Goal: Task Accomplishment & Management: Manage account settings

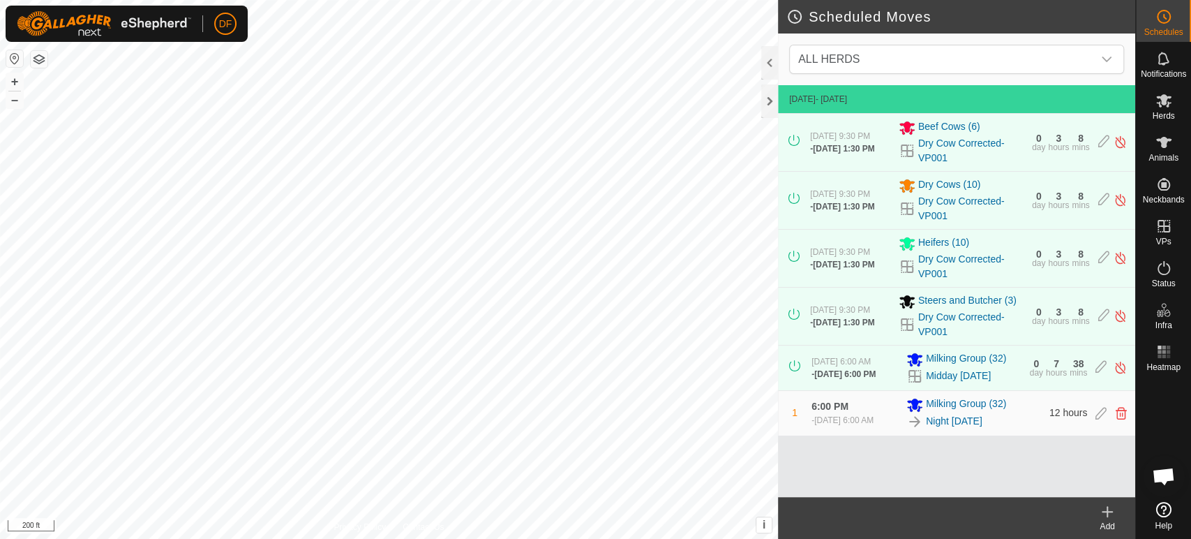
scroll to position [2875, 0]
click at [1158, 157] on span "Animals" at bounding box center [1163, 158] width 30 height 8
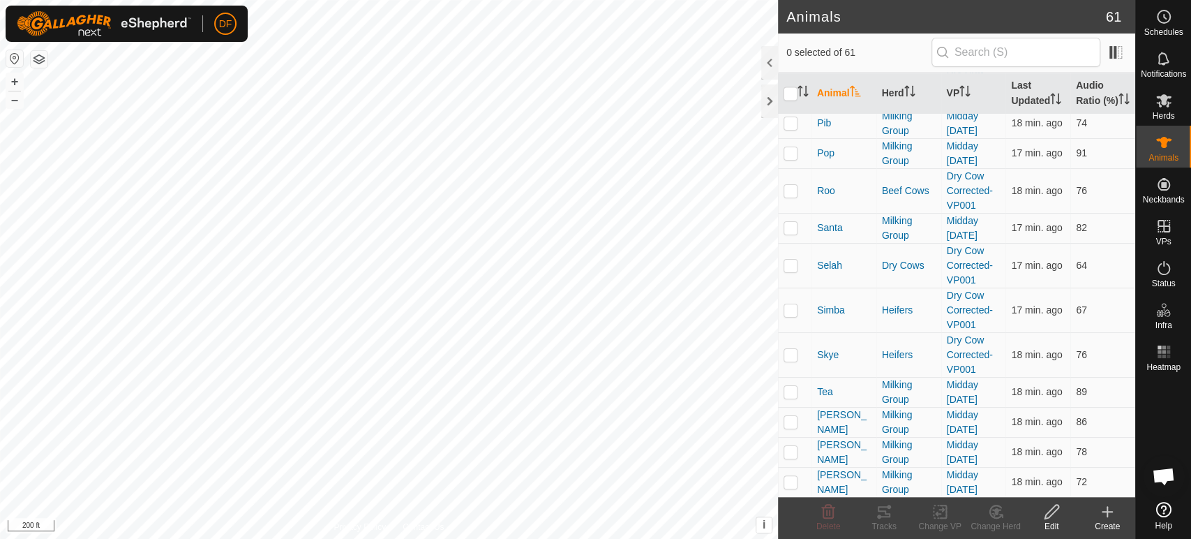
scroll to position [1711, 0]
click at [795, 386] on p-checkbox at bounding box center [791, 388] width 14 height 11
checkbox input "true"
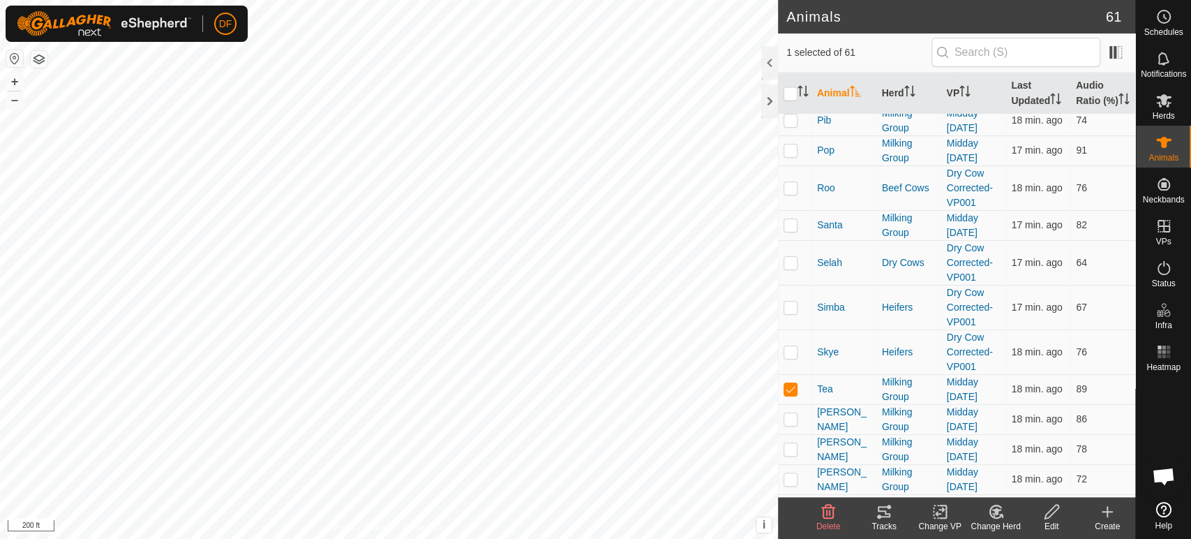
click at [884, 516] on icon at bounding box center [884, 511] width 13 height 11
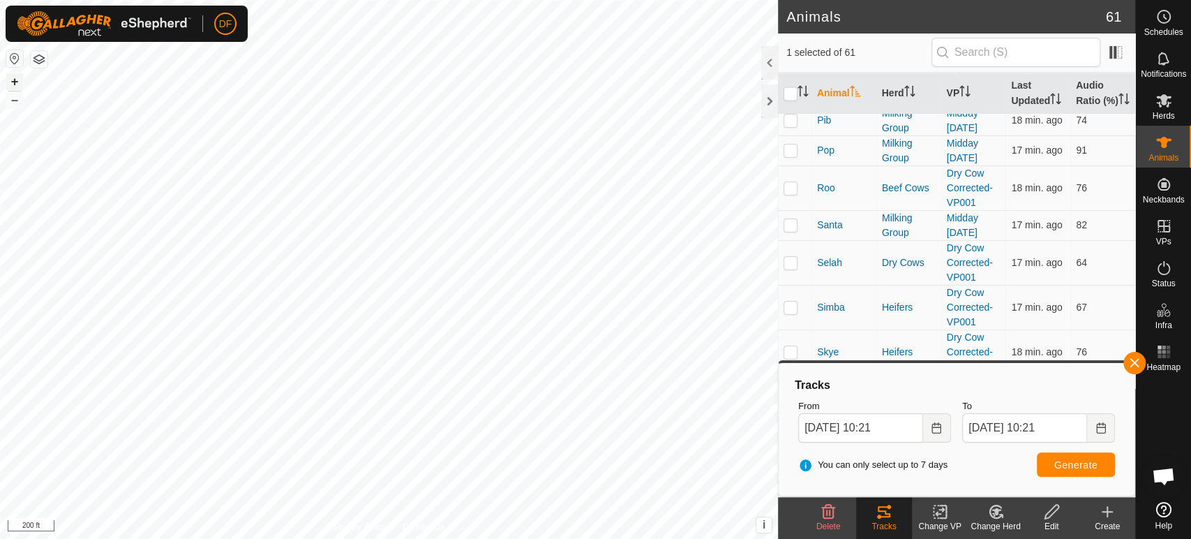
click at [12, 82] on button "+" at bounding box center [14, 81] width 17 height 17
click at [292, 538] on html "DF Schedules Notifications Herds Animals Neckbands VPs Status Infra Heatmap Hel…" at bounding box center [595, 269] width 1191 height 539
click at [1155, 476] on span "Open chat" at bounding box center [1163, 477] width 23 height 20
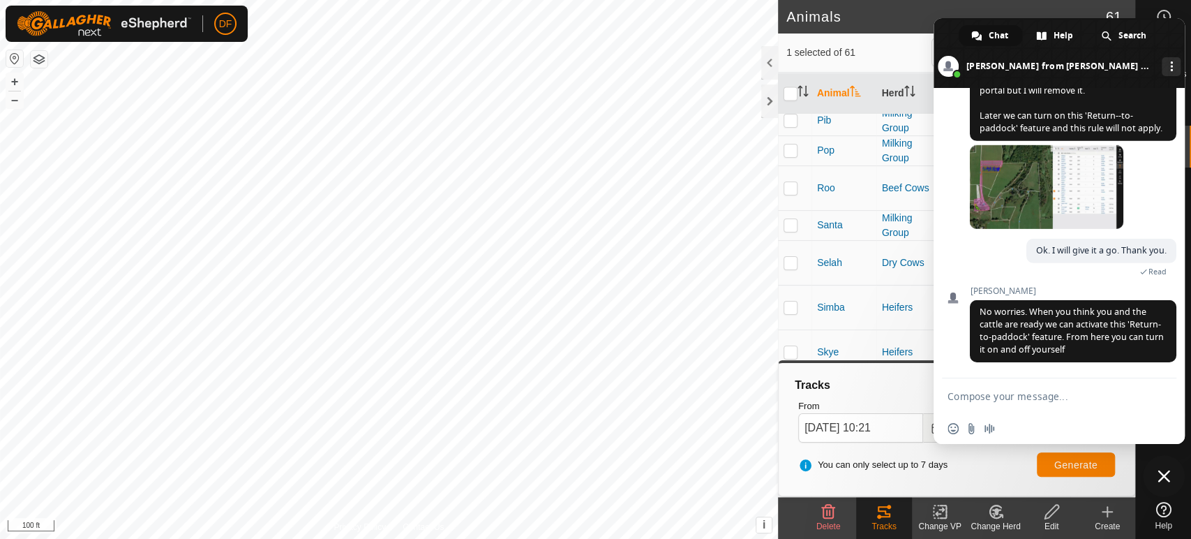
scroll to position [2876, 0]
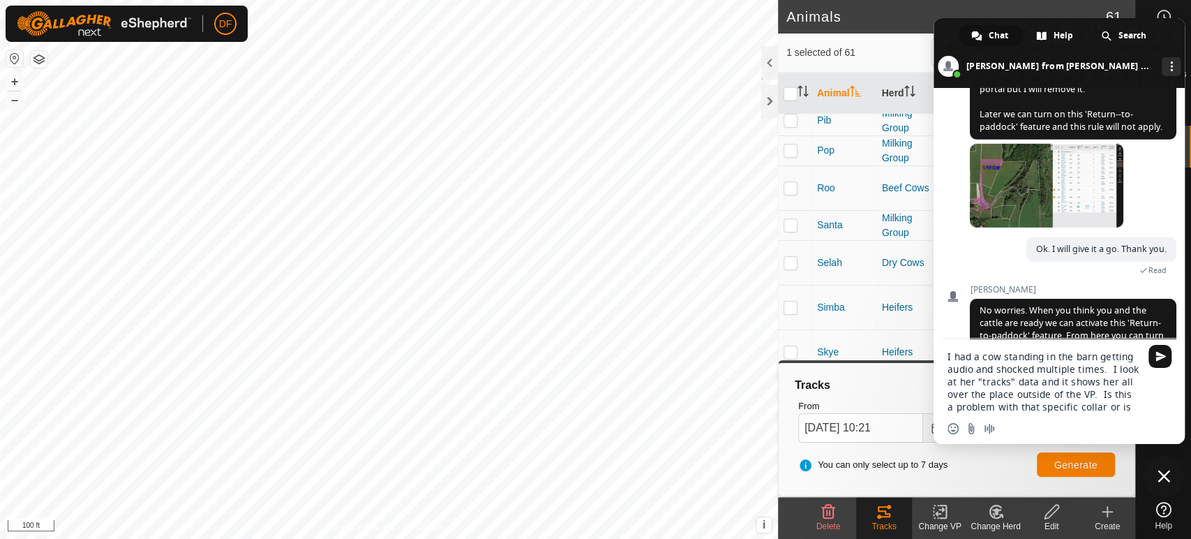
type textarea "I had a cow standing in the barn getting audio and shocked multiple times. I lo…"
click at [1158, 481] on span "Close chat" at bounding box center [1164, 476] width 13 height 13
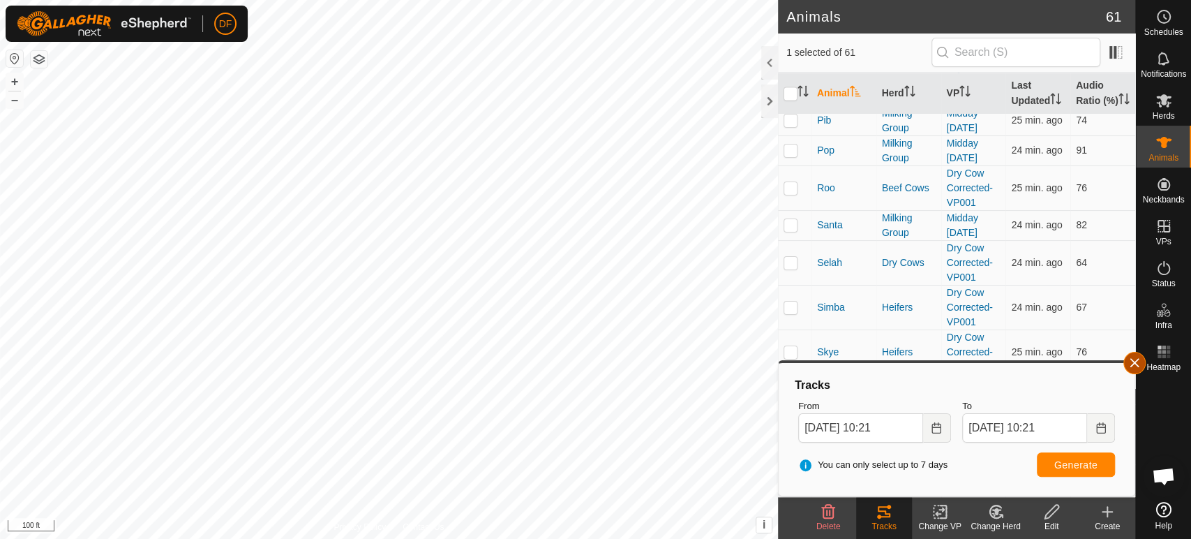
click at [1128, 361] on button "button" at bounding box center [1134, 363] width 22 height 22
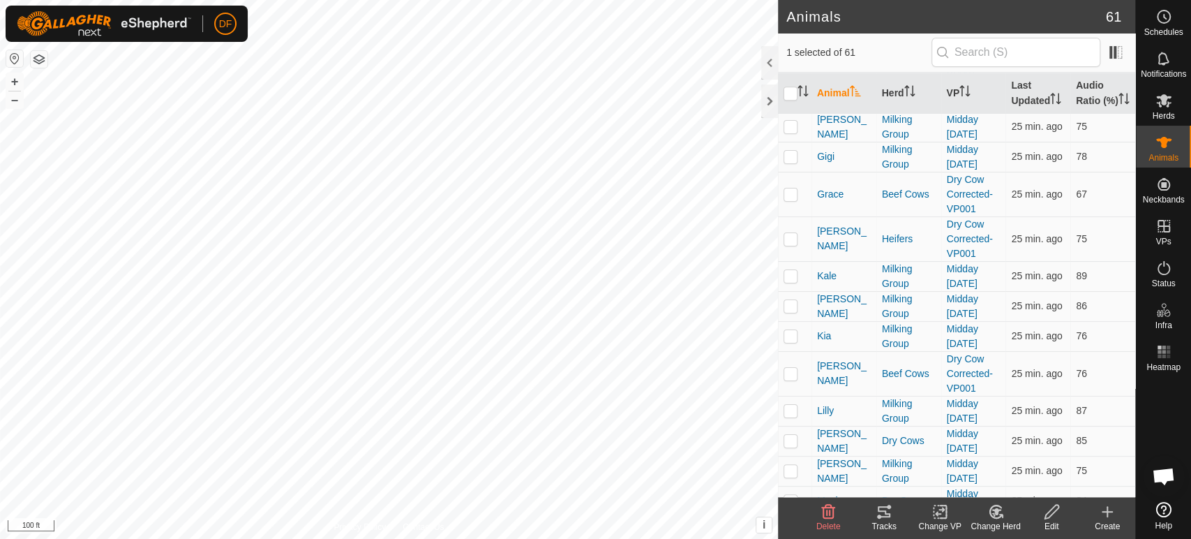
scroll to position [1086, 0]
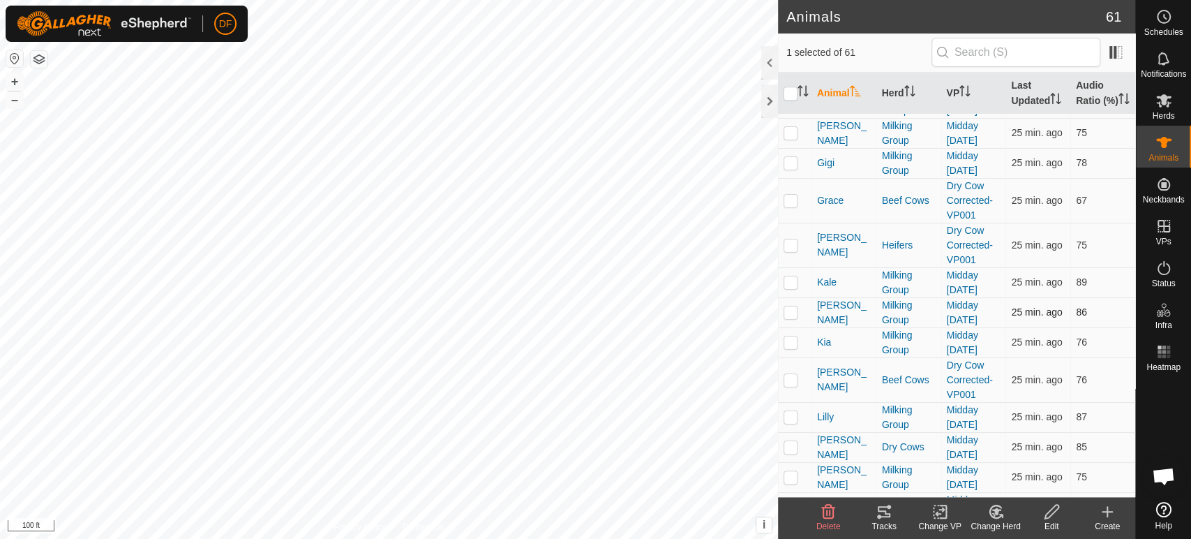
click at [792, 313] on p-checkbox at bounding box center [791, 311] width 14 height 11
click at [881, 517] on icon at bounding box center [884, 511] width 17 height 17
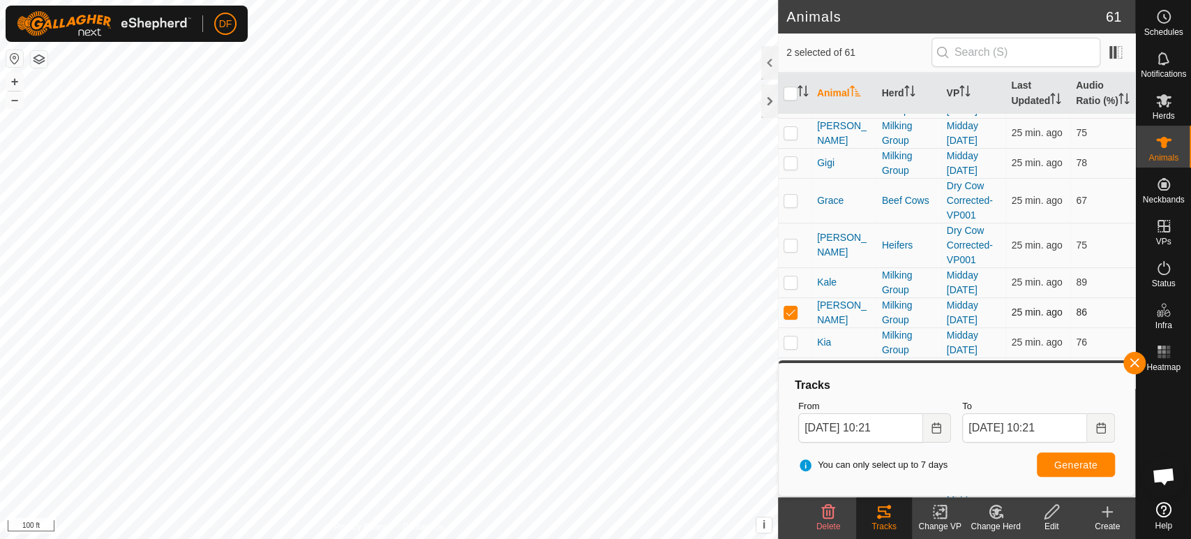
click at [796, 312] on p-checkbox at bounding box center [791, 311] width 14 height 11
checkbox input "false"
click at [788, 282] on p-checkbox at bounding box center [791, 281] width 14 height 11
click at [1138, 370] on button "button" at bounding box center [1134, 363] width 22 height 22
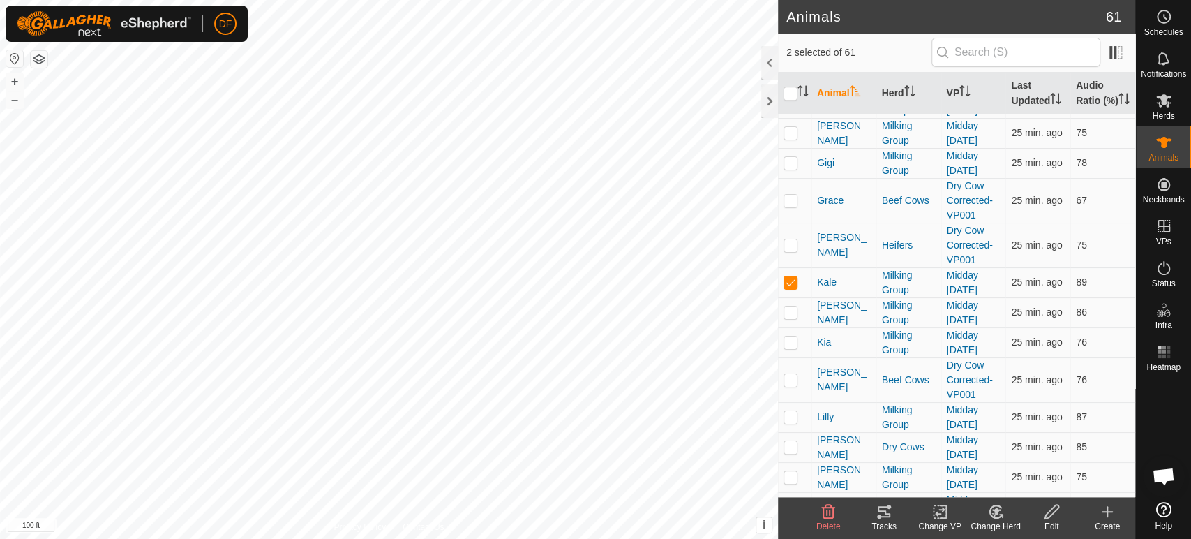
click at [892, 521] on div "Tracks" at bounding box center [884, 526] width 56 height 13
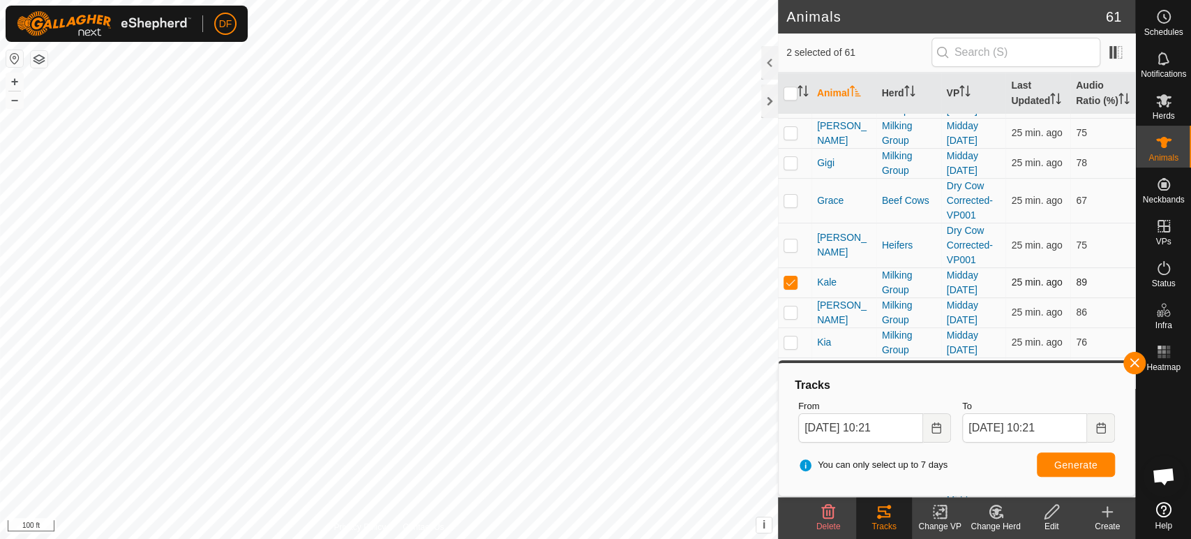
click at [791, 277] on p-checkbox at bounding box center [791, 281] width 14 height 11
checkbox input "false"
click at [1133, 363] on button "button" at bounding box center [1134, 363] width 22 height 22
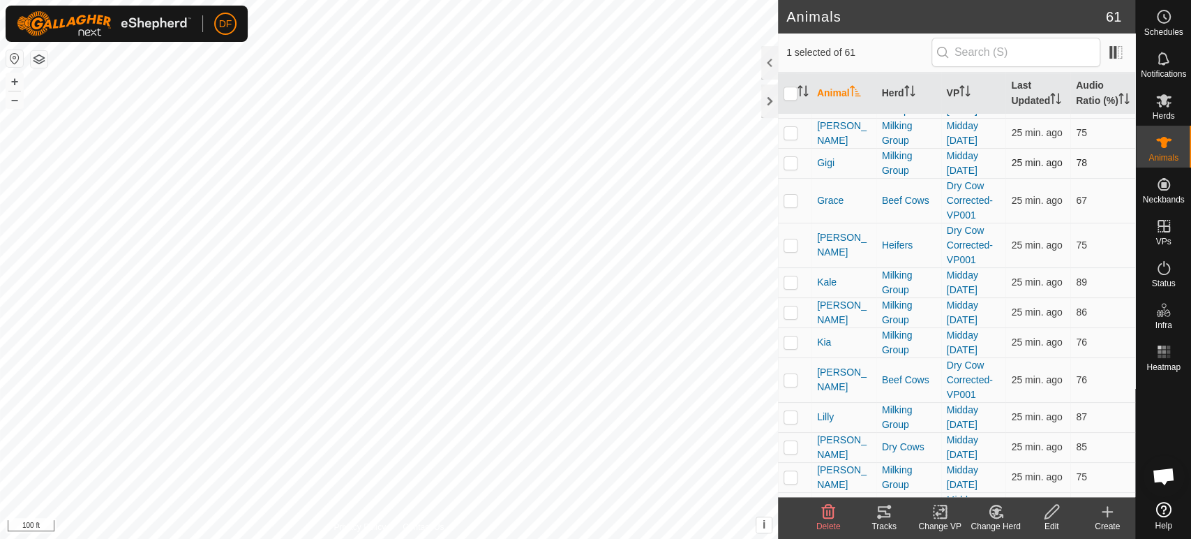
click at [793, 161] on p-checkbox at bounding box center [791, 162] width 14 height 11
click at [874, 513] on tracks-svg-icon at bounding box center [884, 511] width 56 height 17
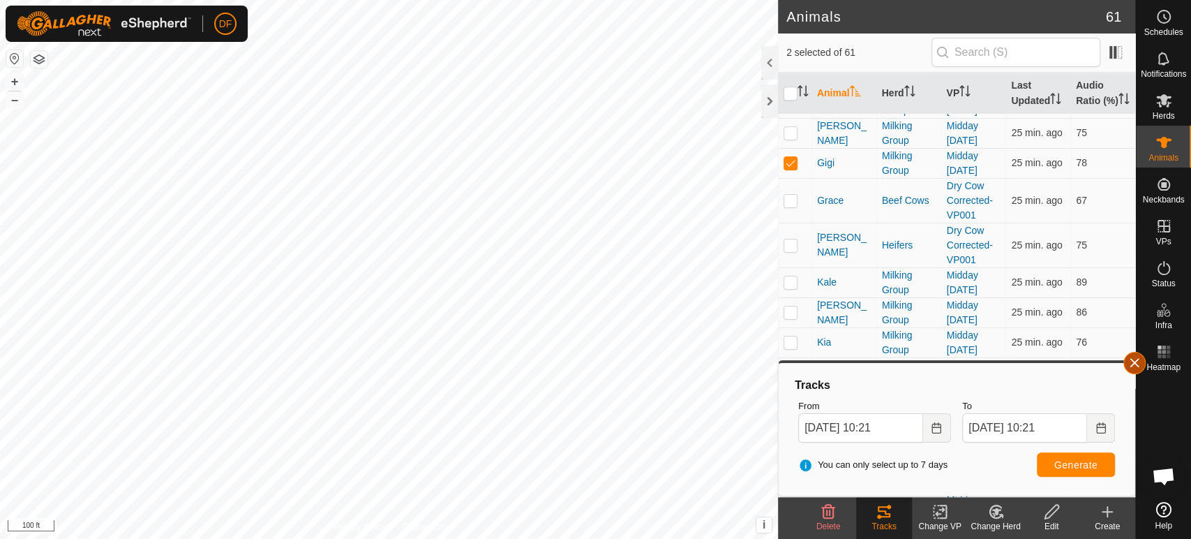
click at [1135, 361] on button "button" at bounding box center [1134, 363] width 22 height 22
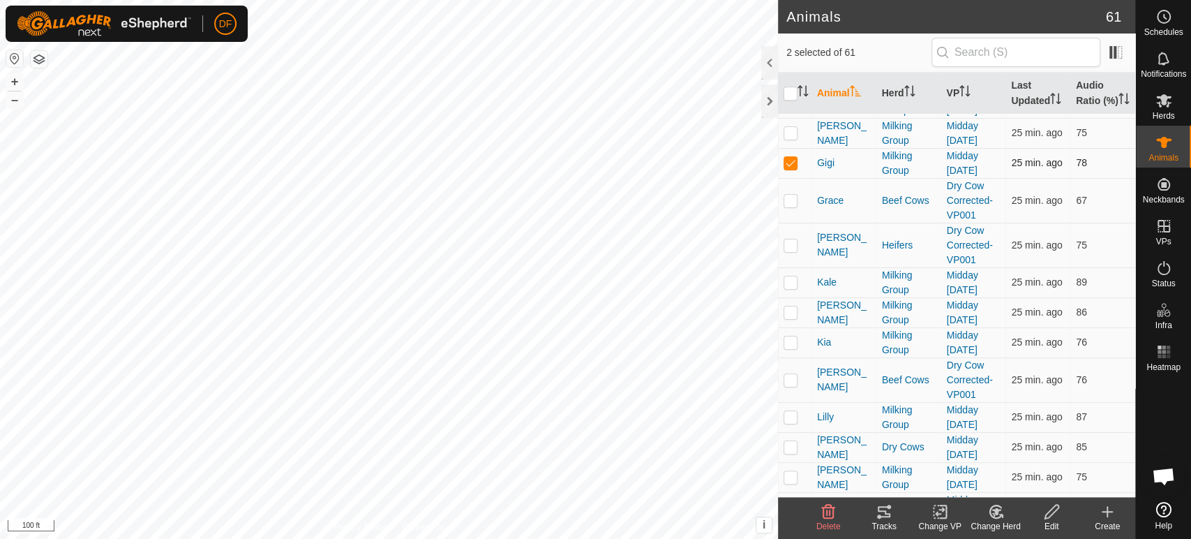
click at [790, 160] on p-checkbox at bounding box center [791, 162] width 14 height 11
checkbox input "false"
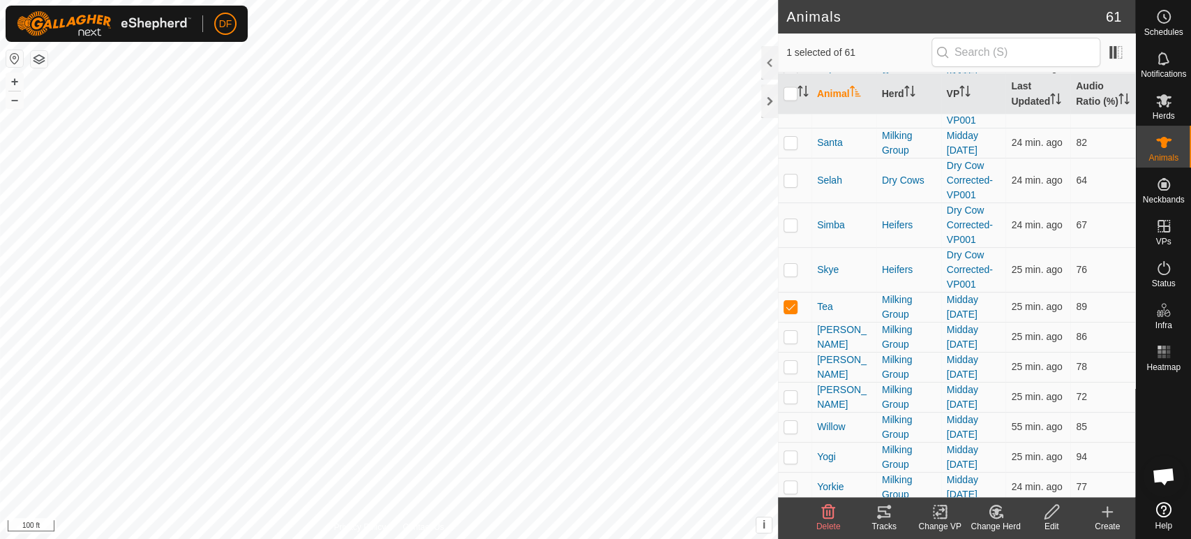
scroll to position [1823, 0]
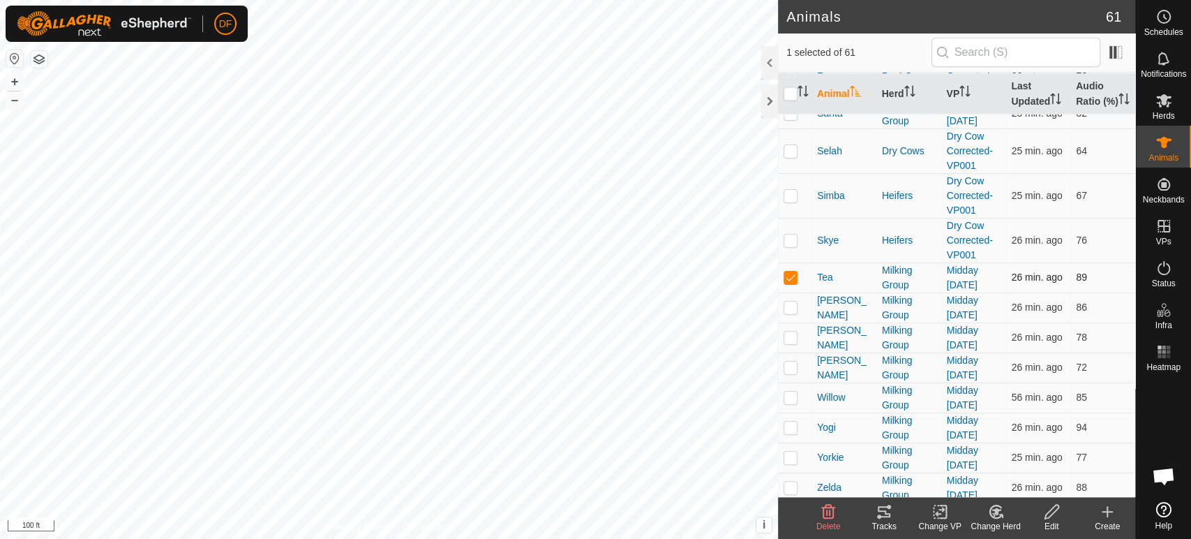
click at [791, 276] on p-checkbox at bounding box center [791, 276] width 14 height 11
checkbox input "false"
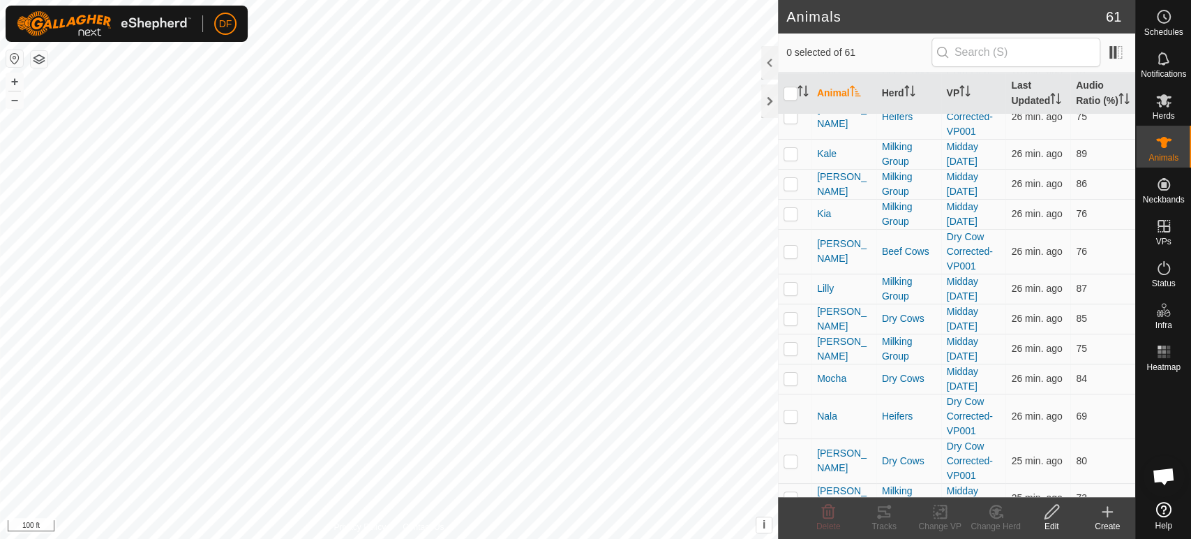
scroll to position [1211, 0]
click at [791, 189] on p-checkbox at bounding box center [791, 186] width 14 height 11
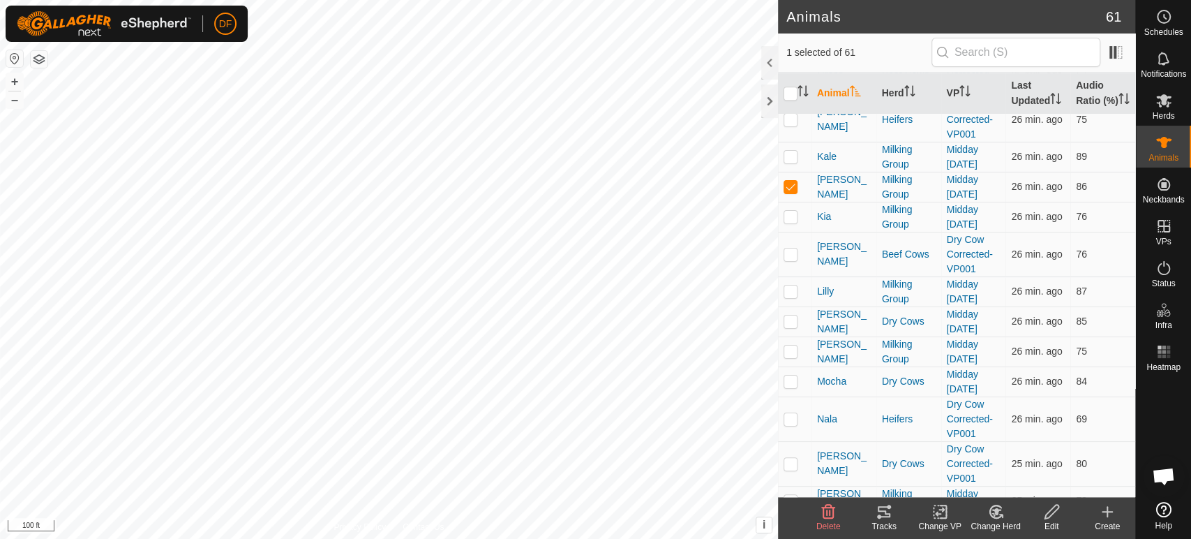
click at [881, 524] on div "Tracks" at bounding box center [884, 526] width 56 height 13
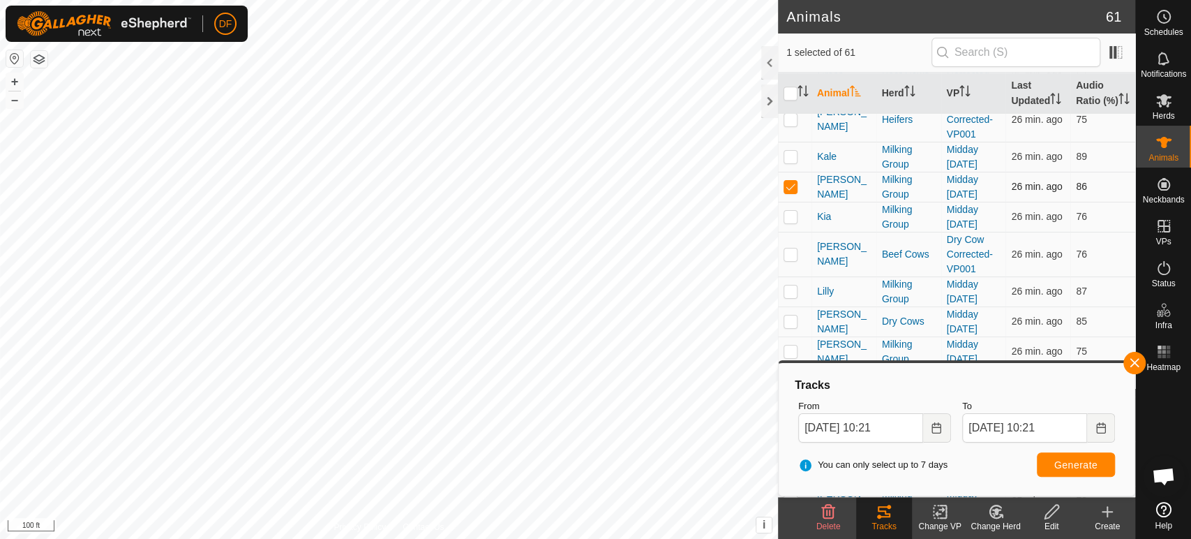
click at [791, 186] on p-checkbox at bounding box center [791, 186] width 14 height 11
checkbox input "false"
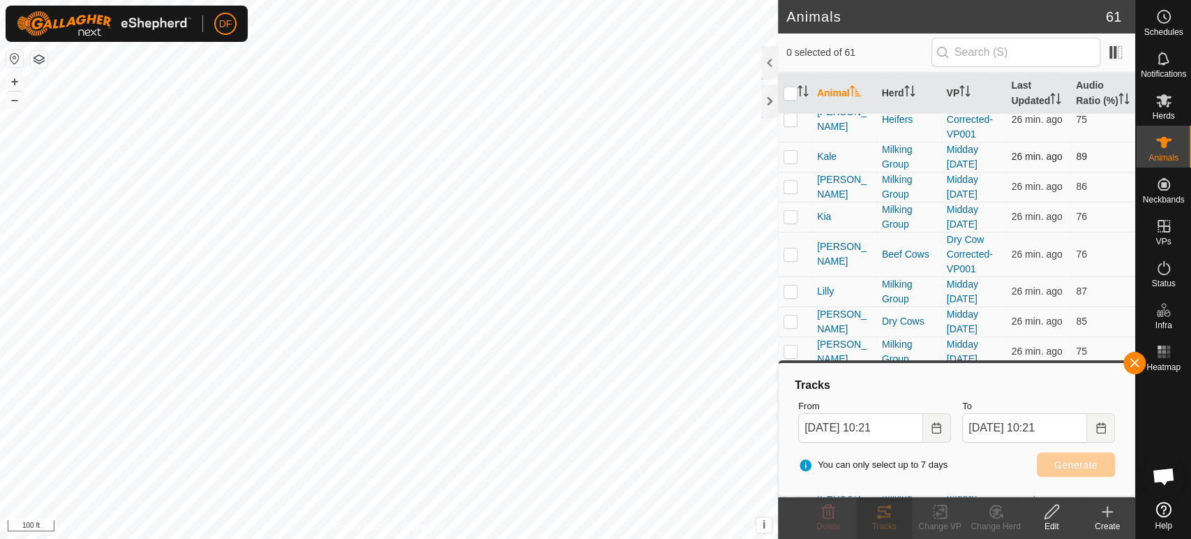
click at [789, 153] on p-checkbox at bounding box center [791, 156] width 14 height 11
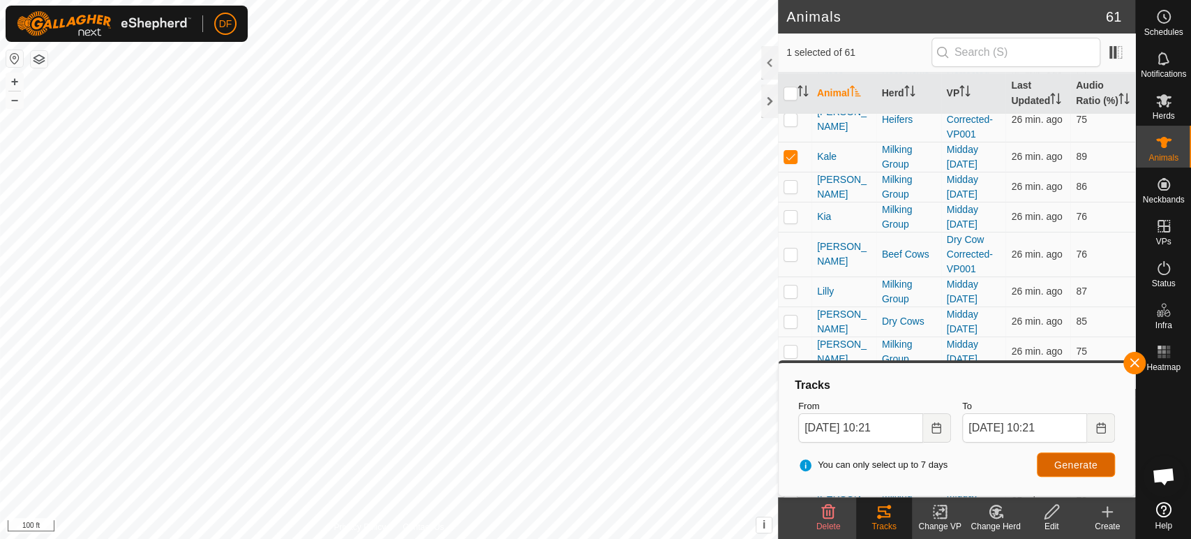
click at [1073, 466] on span "Generate" at bounding box center [1075, 464] width 43 height 11
click at [786, 154] on p-checkbox at bounding box center [791, 156] width 14 height 11
checkbox input "false"
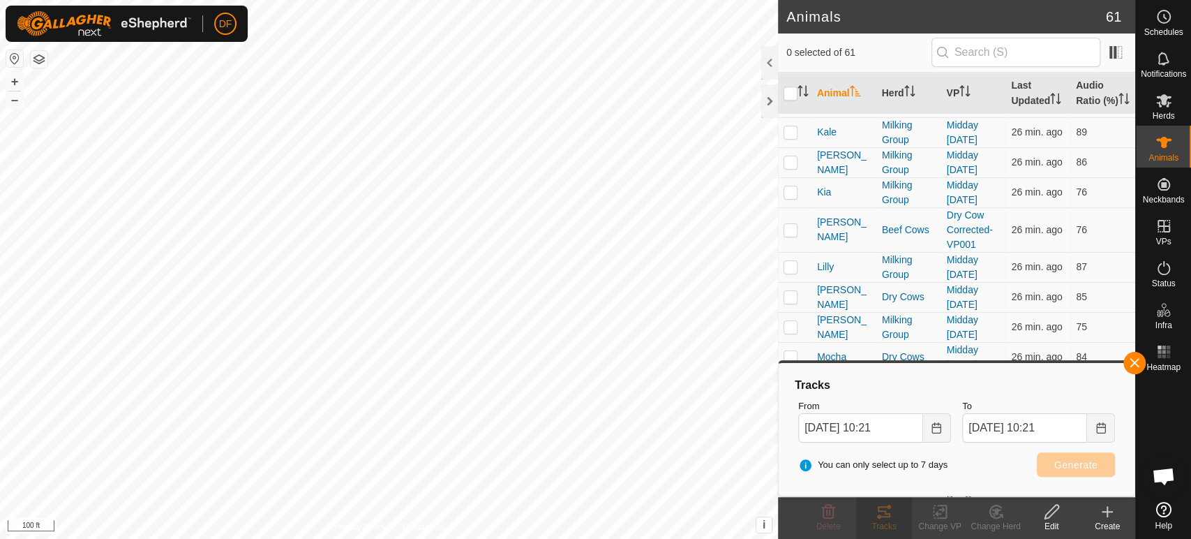
scroll to position [1239, 0]
click at [790, 265] on p-checkbox at bounding box center [791, 262] width 14 height 11
checkbox input "true"
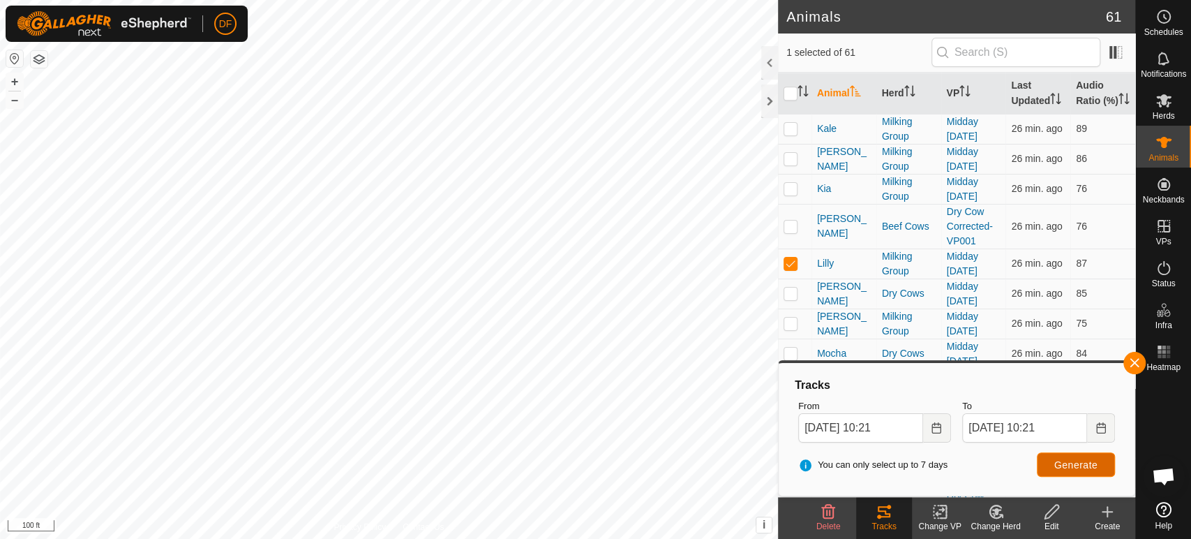
click at [1052, 462] on button "Generate" at bounding box center [1076, 464] width 78 height 24
click at [1165, 482] on span "Open chat" at bounding box center [1163, 477] width 23 height 20
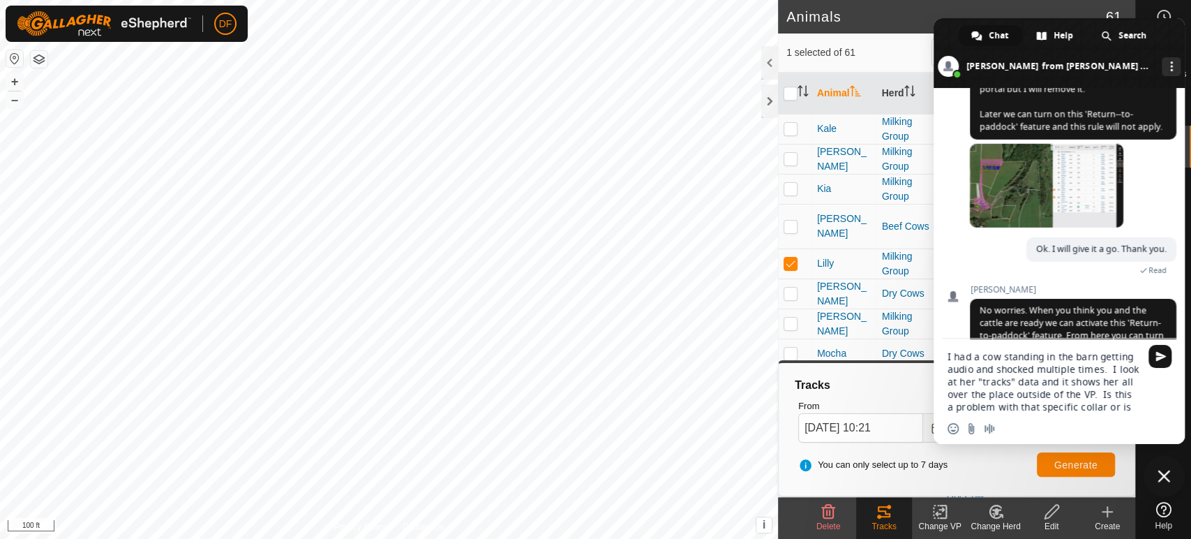
scroll to position [2917, 0]
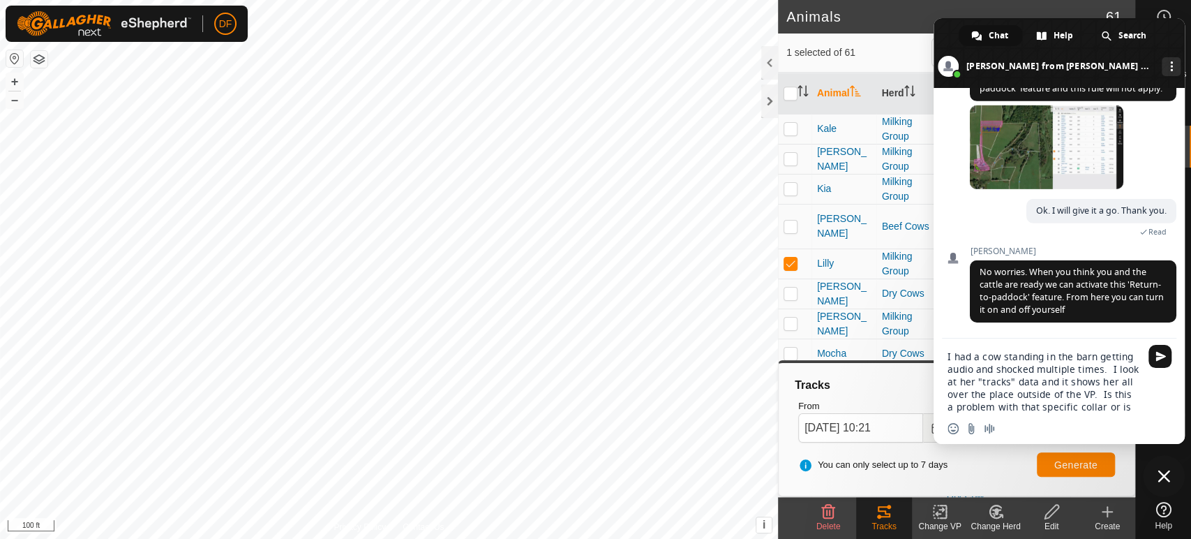
click at [1137, 409] on textarea "I had a cow standing in the barn getting audio and shocked multiple times. I lo…" at bounding box center [1044, 381] width 193 height 63
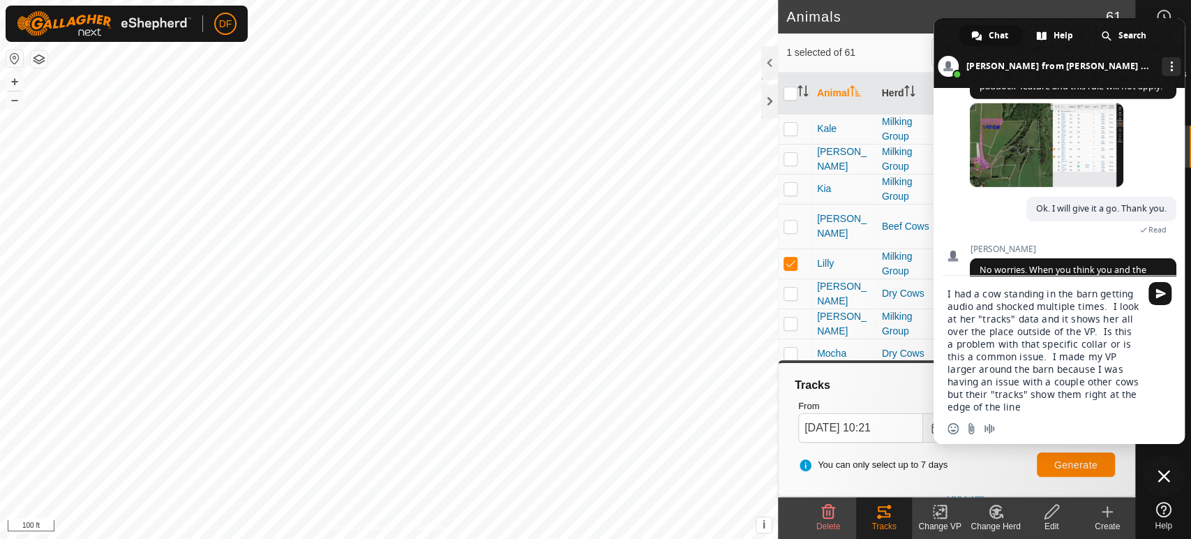
type textarea "I had a cow standing in the barn getting audio and shocked multiple times. I lo…"
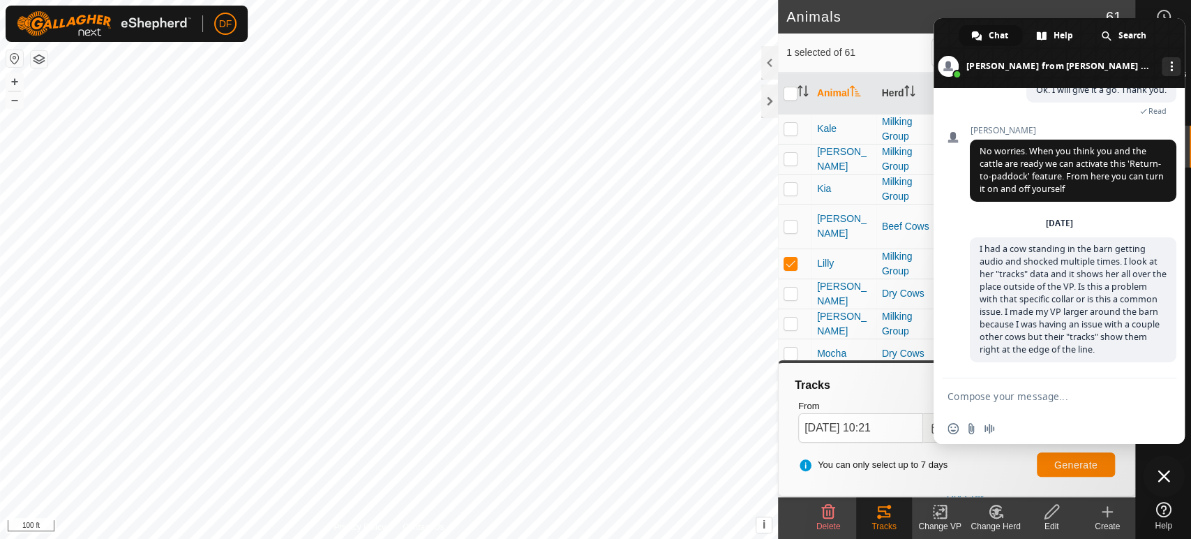
scroll to position [3053, 0]
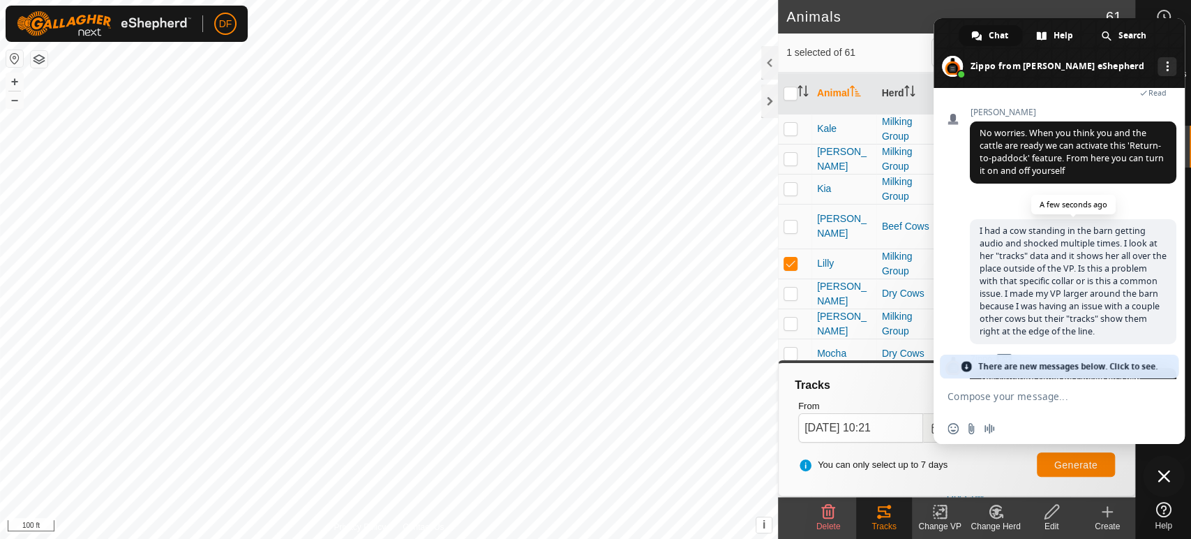
click at [1103, 329] on span "I had a cow standing in the barn getting audio and shocked multiple times. I lo…" at bounding box center [1073, 281] width 207 height 125
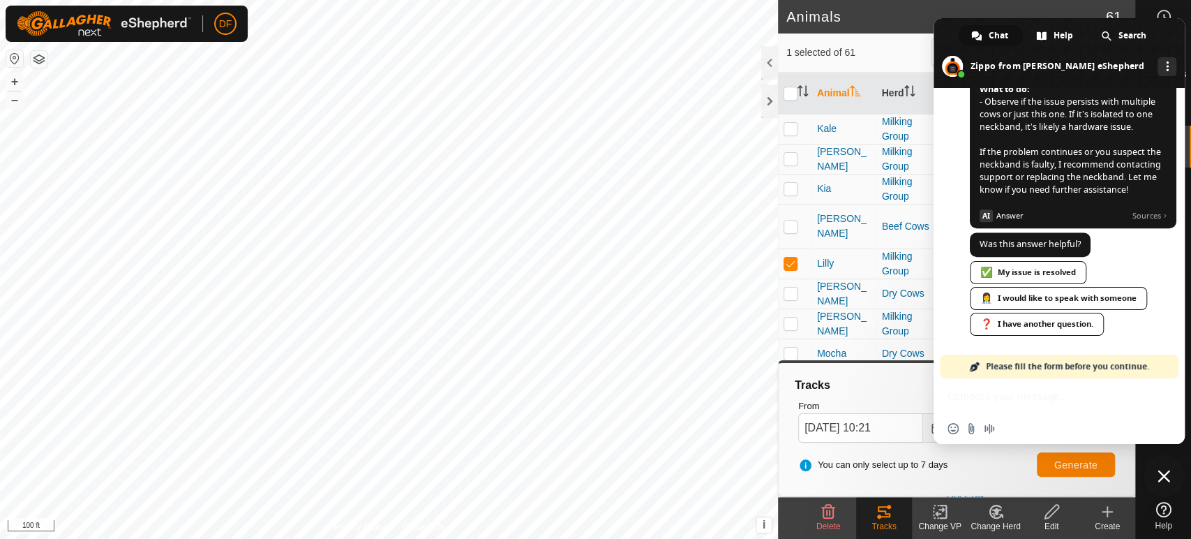
scroll to position [4121, 0]
click at [1130, 304] on div "👩‍⚕️ I would like to speak with someone" at bounding box center [1058, 298] width 177 height 23
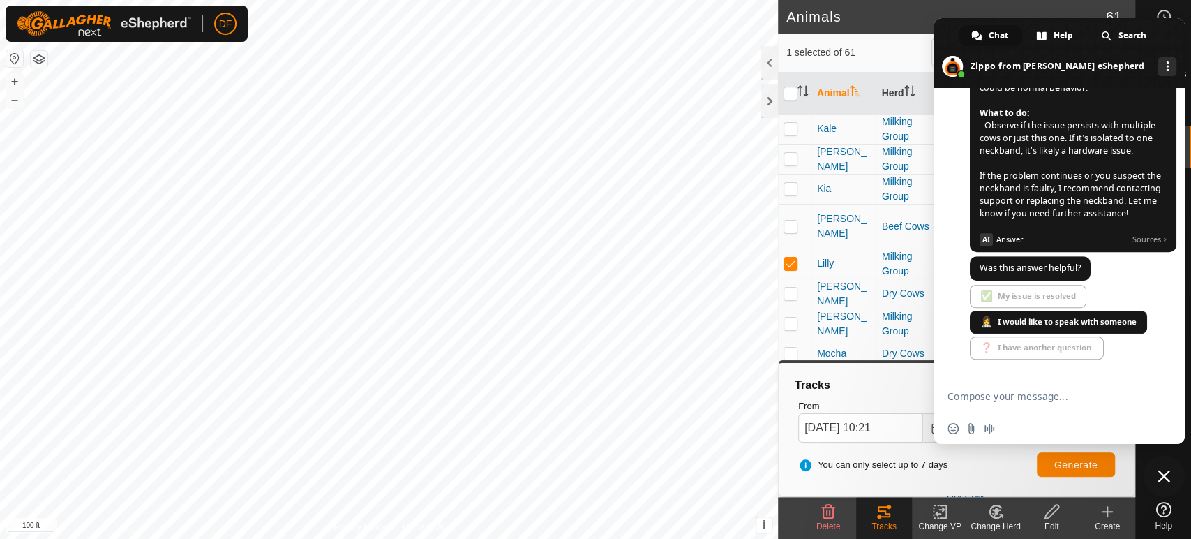
scroll to position [4125, 0]
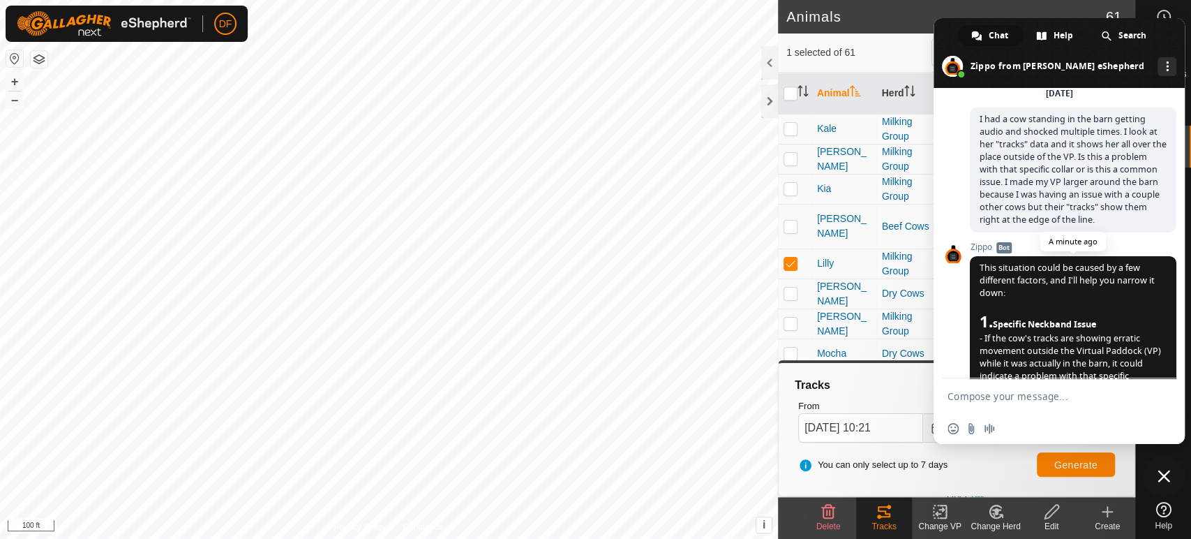
scroll to position [3134, 0]
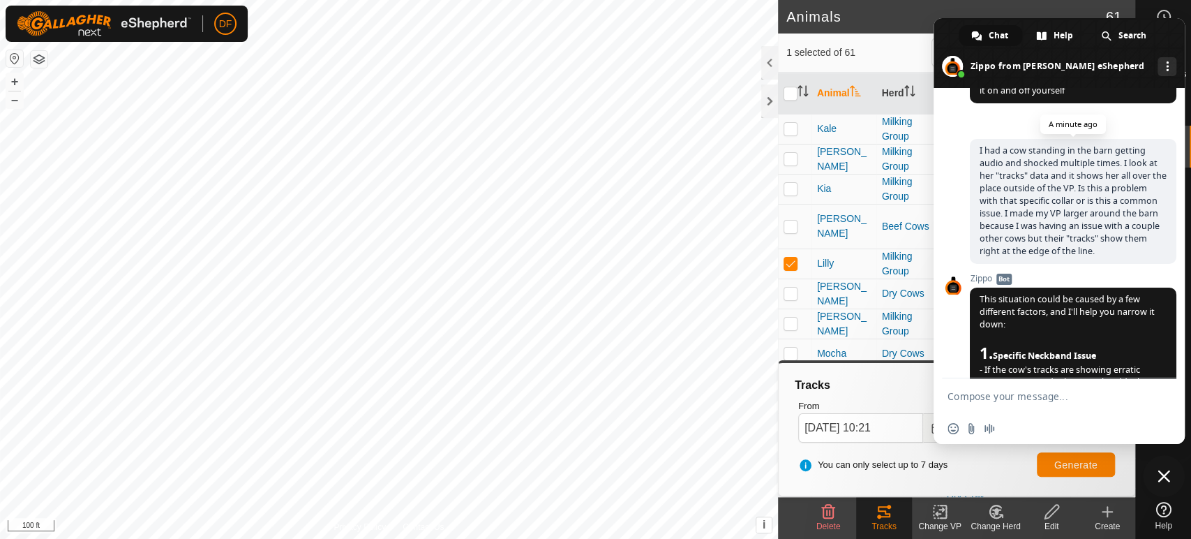
click at [1039, 220] on span "I had a cow standing in the barn getting audio and shocked multiple times. I lo…" at bounding box center [1073, 200] width 187 height 112
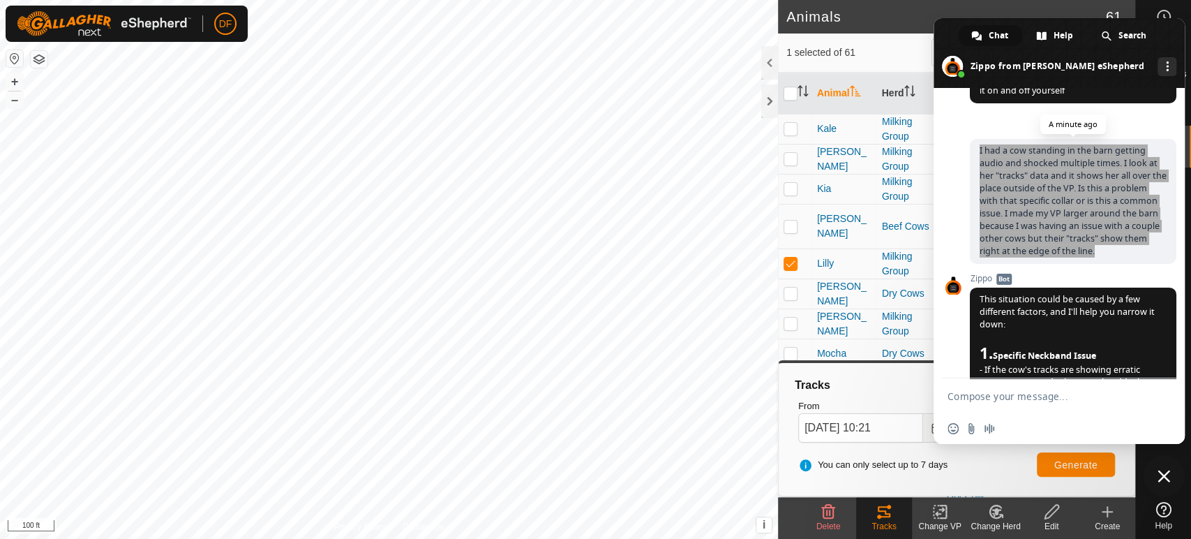
click at [1039, 220] on span "I had a cow standing in the barn getting audio and shocked multiple times. I lo…" at bounding box center [1073, 200] width 187 height 112
copy span "I had a cow standing in the barn getting audio and shocked multiple times. I lo…"
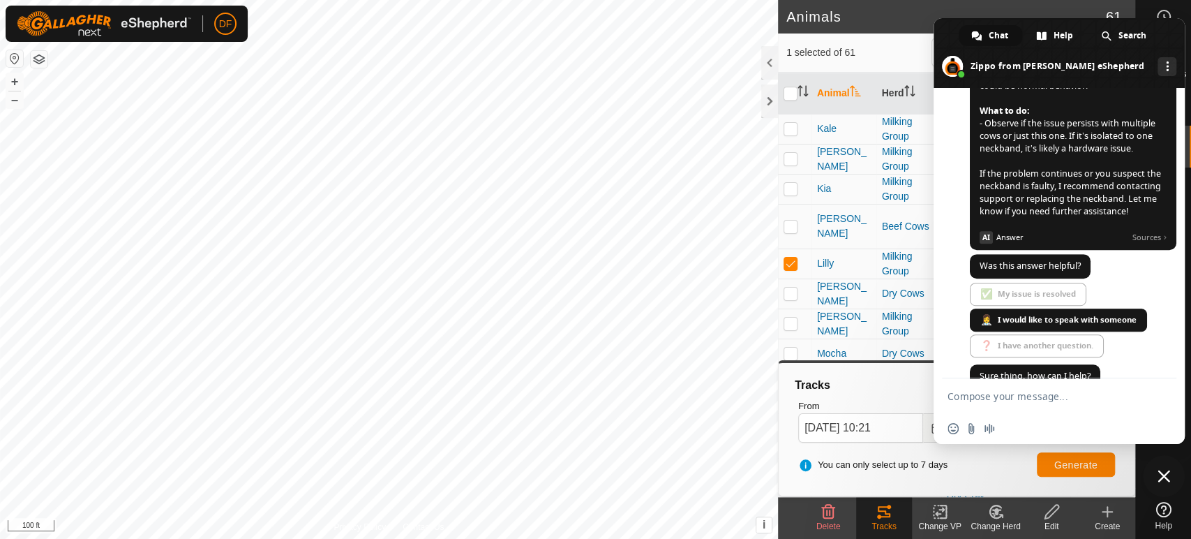
scroll to position [4126, 0]
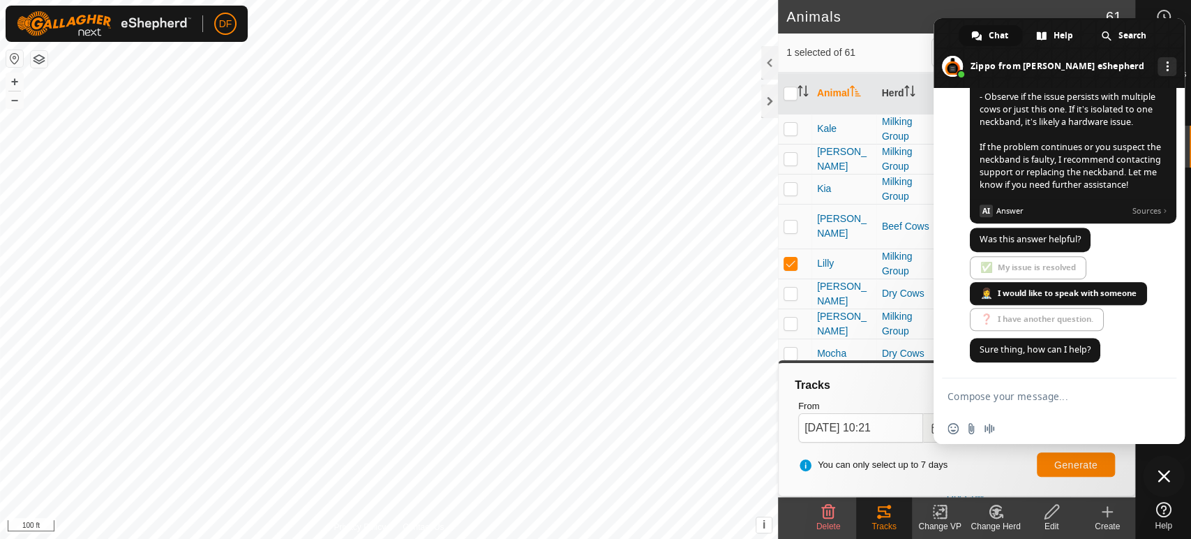
click at [1003, 400] on textarea "Compose your message..." at bounding box center [1044, 396] width 193 height 13
paste textarea "I had a cow standing in the barn getting audio and shocked multiple times. I lo…"
type textarea "I had a cow standing in the barn getting audio and shocked multiple times. I lo…"
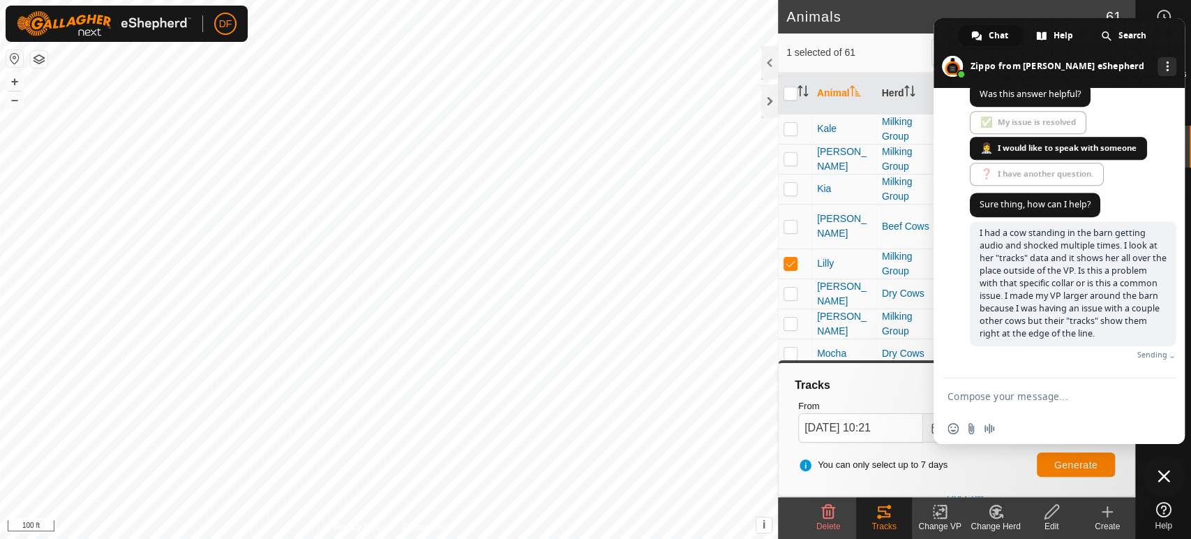
scroll to position [4260, 0]
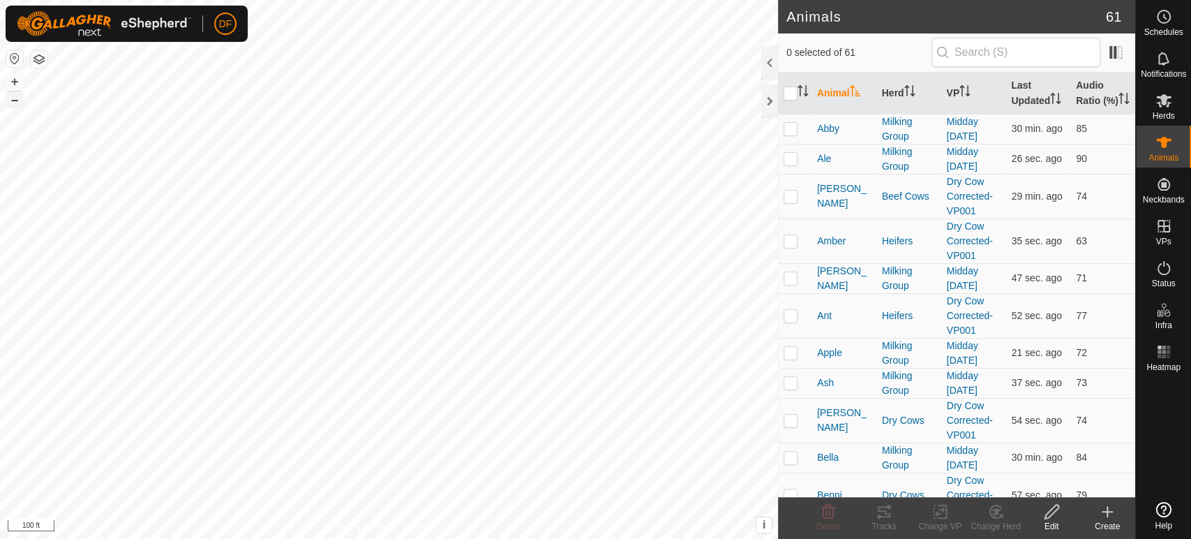
click at [17, 100] on button "–" at bounding box center [14, 99] width 17 height 17
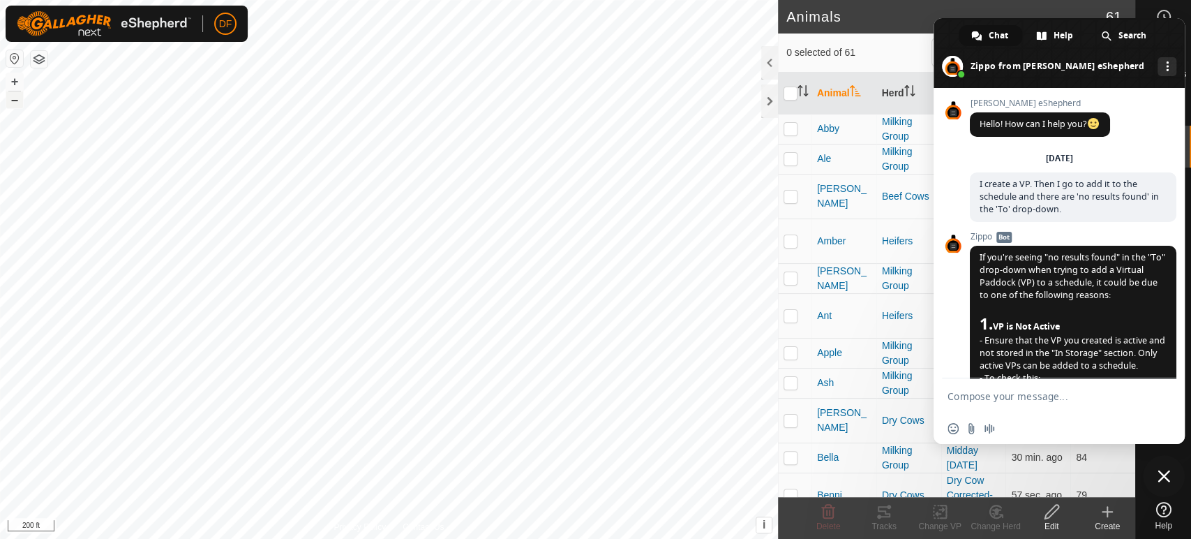
scroll to position [4260, 0]
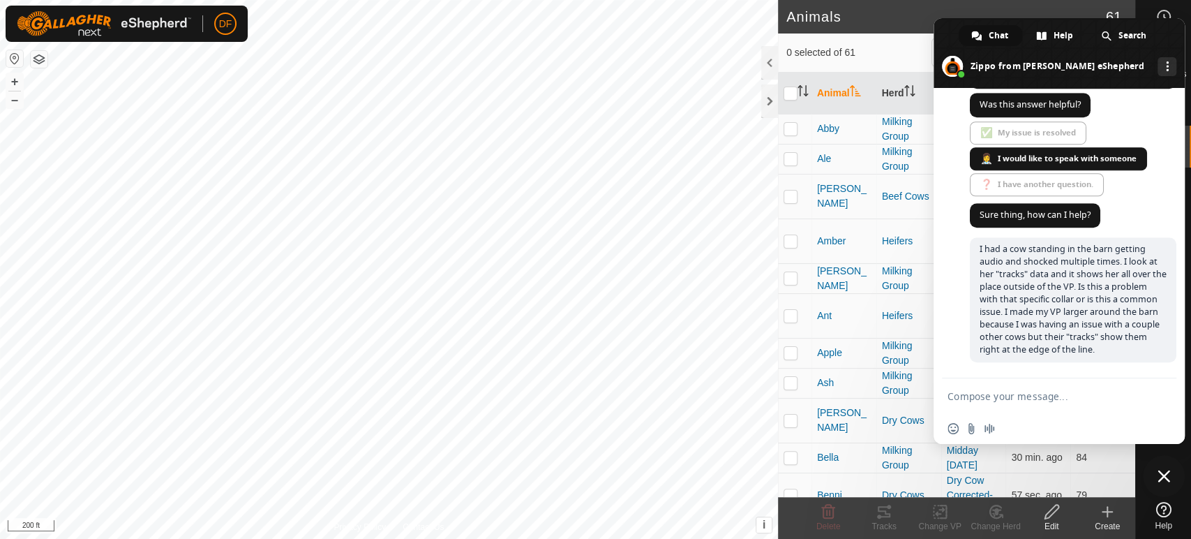
click at [1160, 471] on span "Close chat" at bounding box center [1164, 476] width 13 height 13
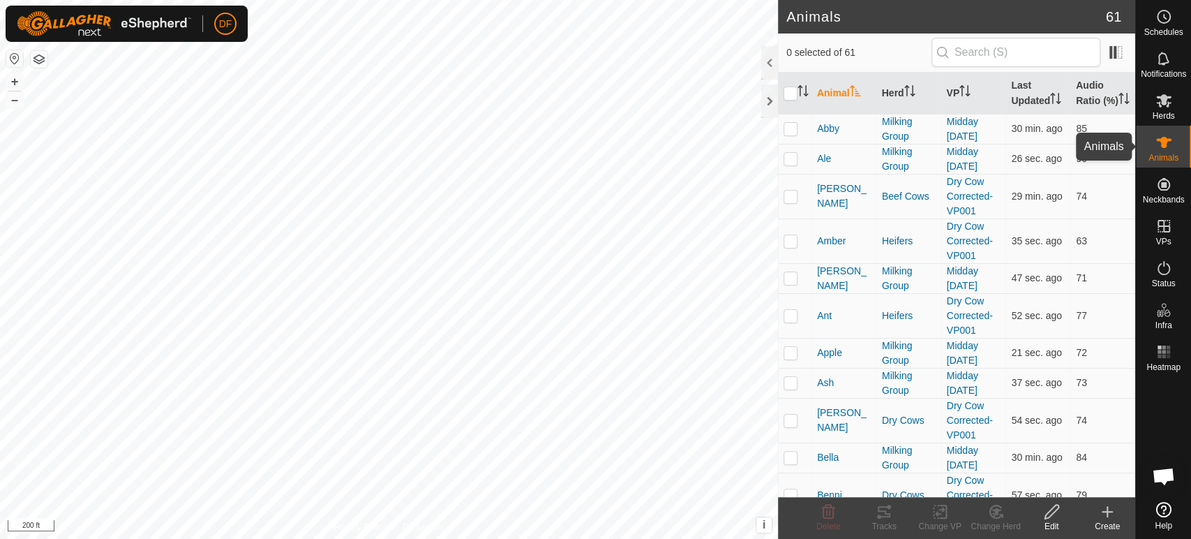
click at [1136, 144] on div "Animals" at bounding box center [1163, 147] width 55 height 42
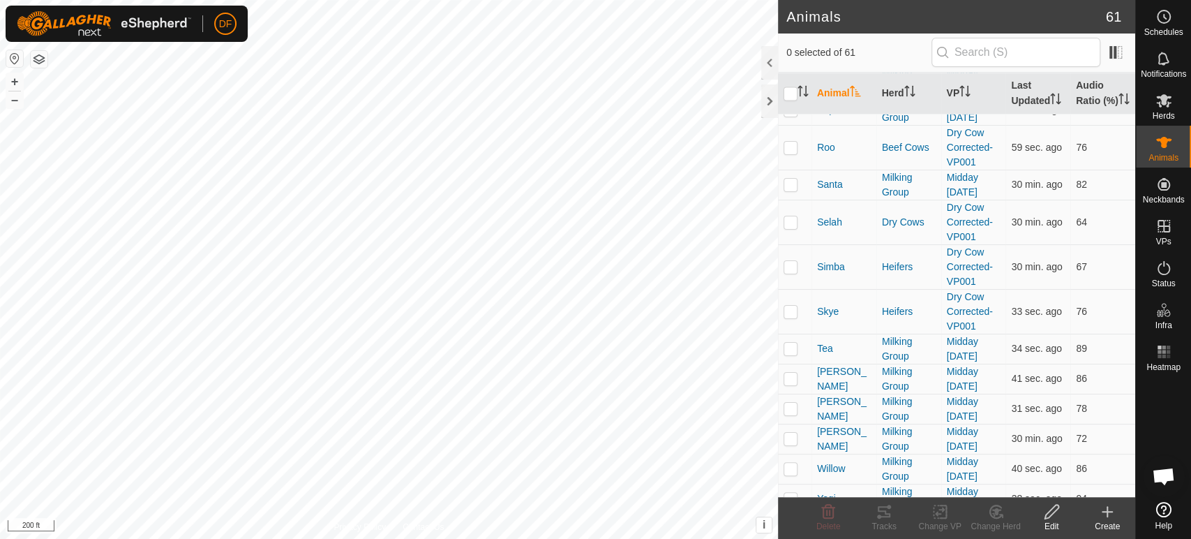
scroll to position [1747, 0]
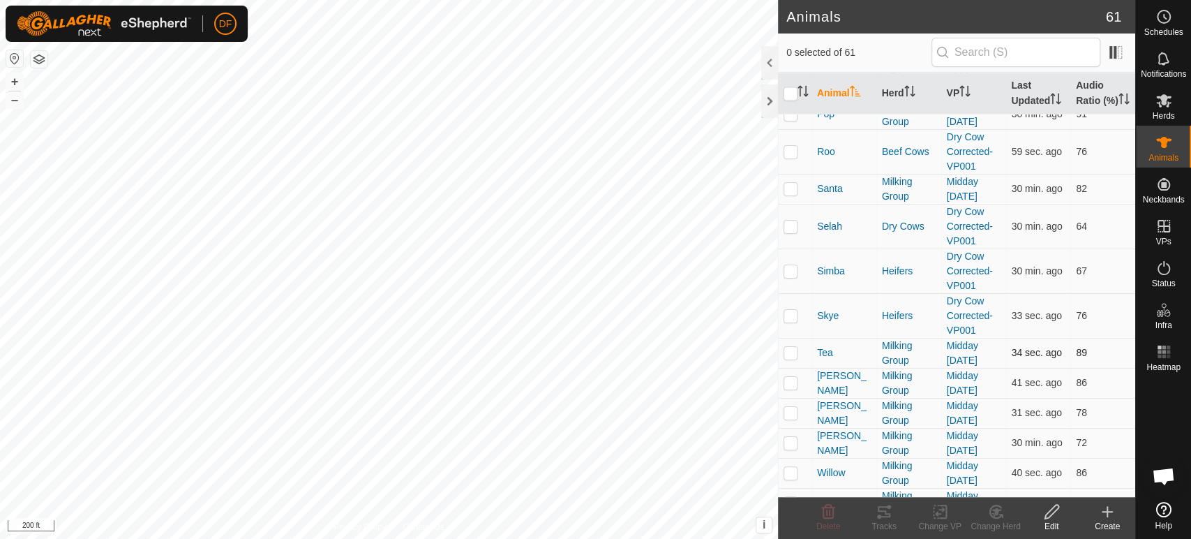
click at [791, 351] on p-checkbox at bounding box center [791, 352] width 14 height 11
click at [890, 522] on div "Tracks" at bounding box center [884, 526] width 56 height 13
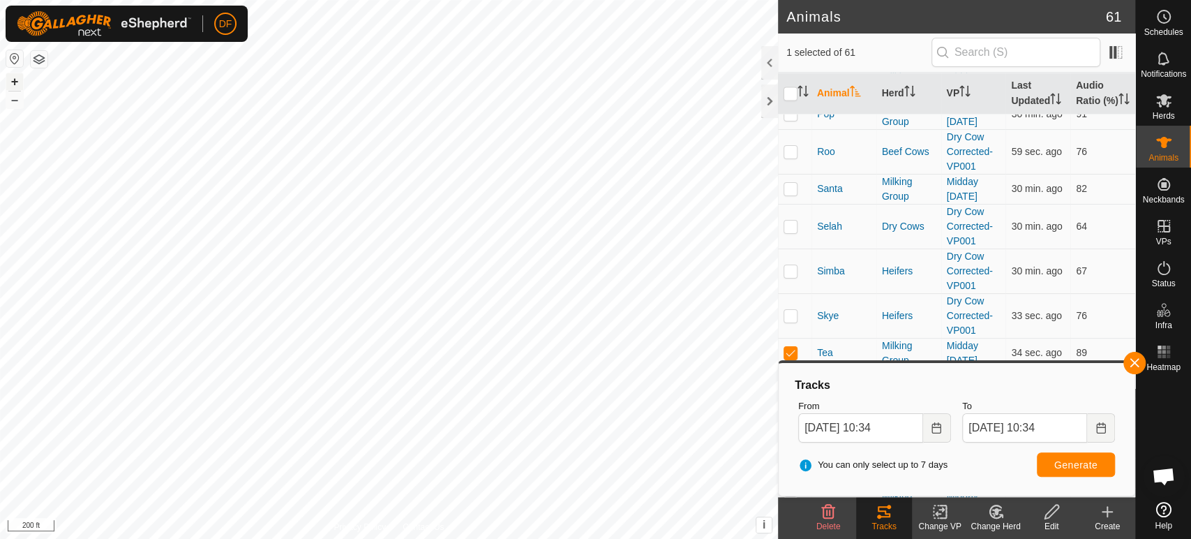
click at [16, 82] on button "+" at bounding box center [14, 81] width 17 height 17
click at [16, 103] on button "–" at bounding box center [14, 99] width 17 height 17
click at [18, 84] on button "+" at bounding box center [14, 81] width 17 height 17
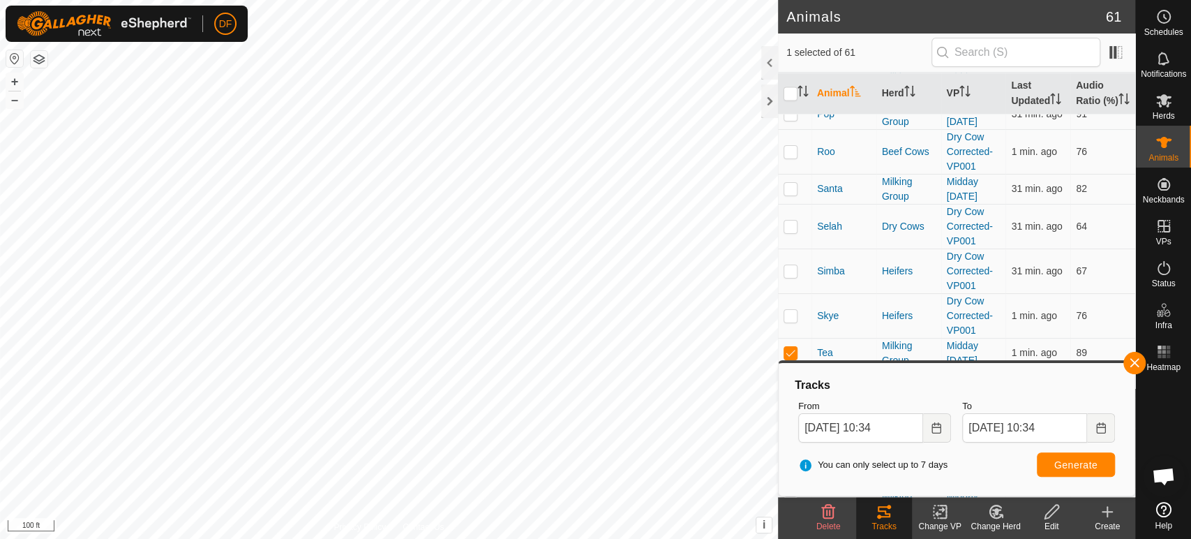
click at [1180, 472] on span "Open chat" at bounding box center [1164, 476] width 42 height 42
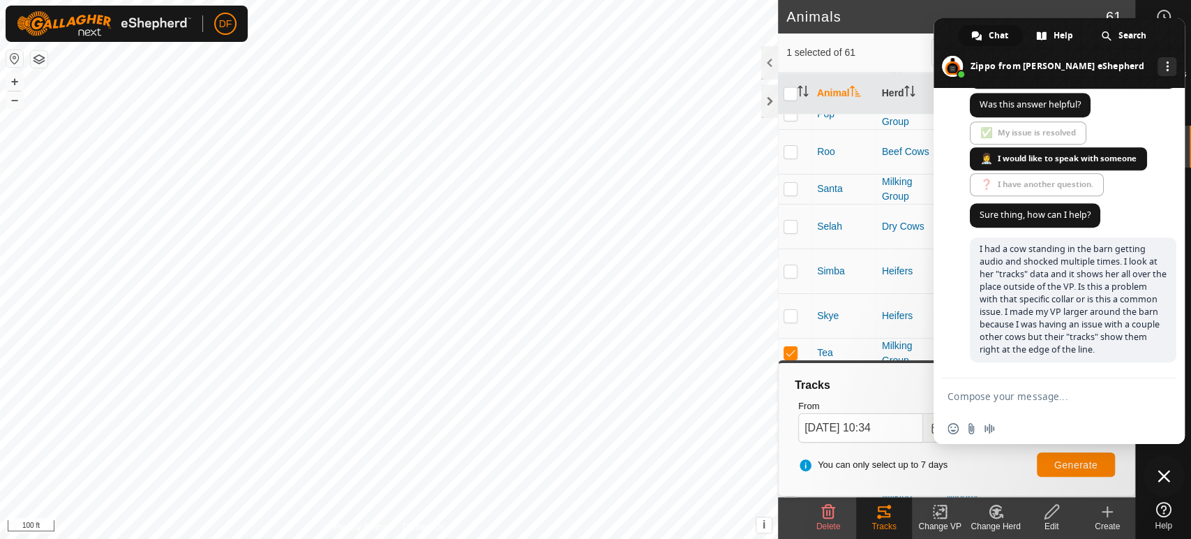
click at [1167, 476] on span "Close chat" at bounding box center [1164, 476] width 13 height 13
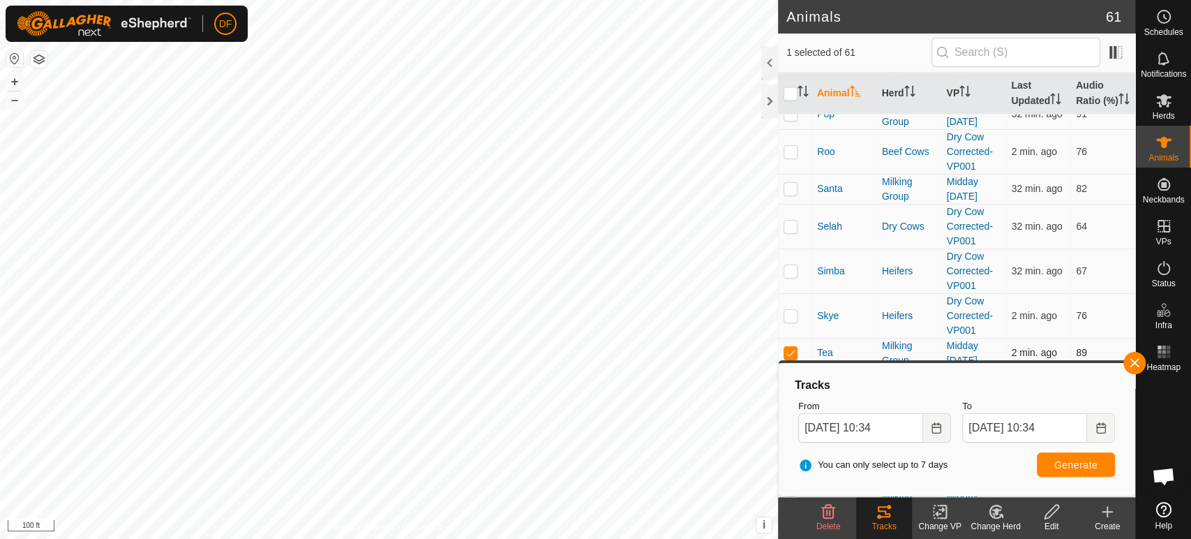
click at [786, 352] on p-checkbox at bounding box center [791, 352] width 14 height 11
checkbox input "false"
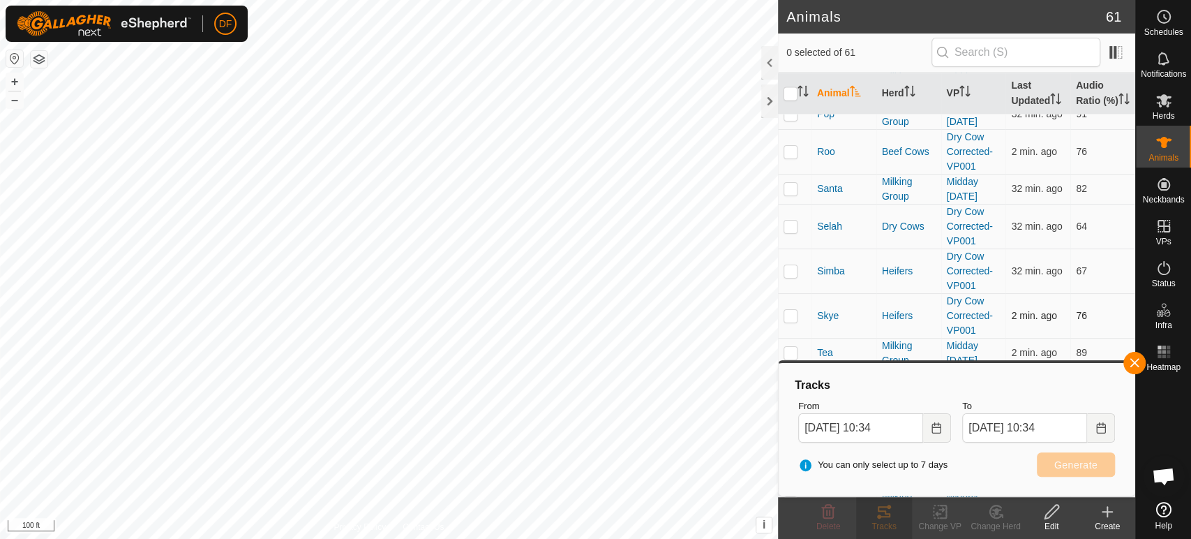
click at [792, 312] on p-checkbox at bounding box center [791, 315] width 14 height 11
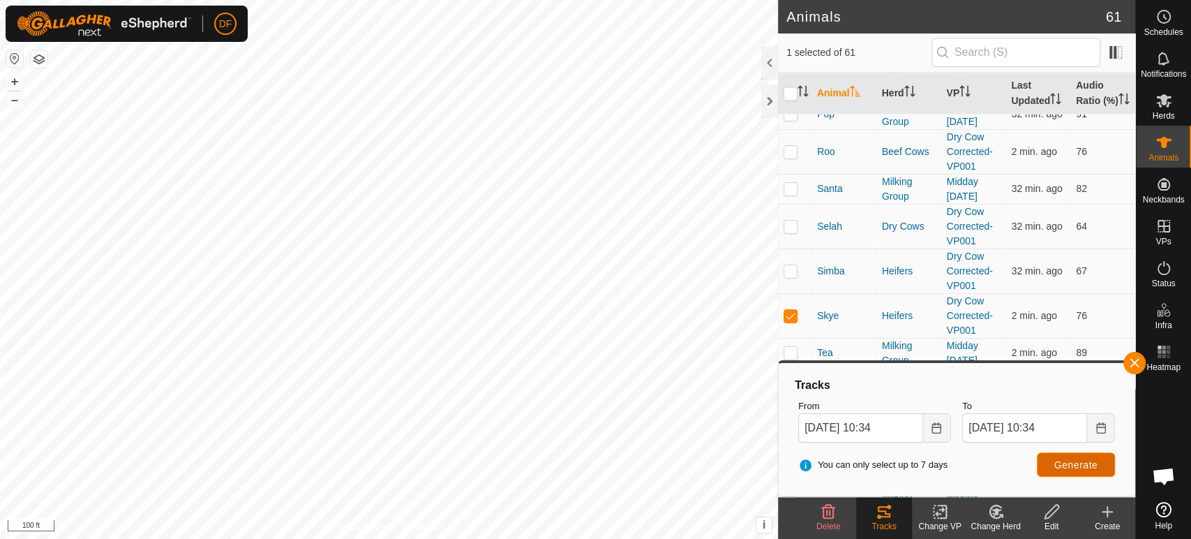
click at [1060, 465] on span "Generate" at bounding box center [1075, 464] width 43 height 11
click at [792, 311] on p-checkbox at bounding box center [791, 315] width 14 height 11
checkbox input "false"
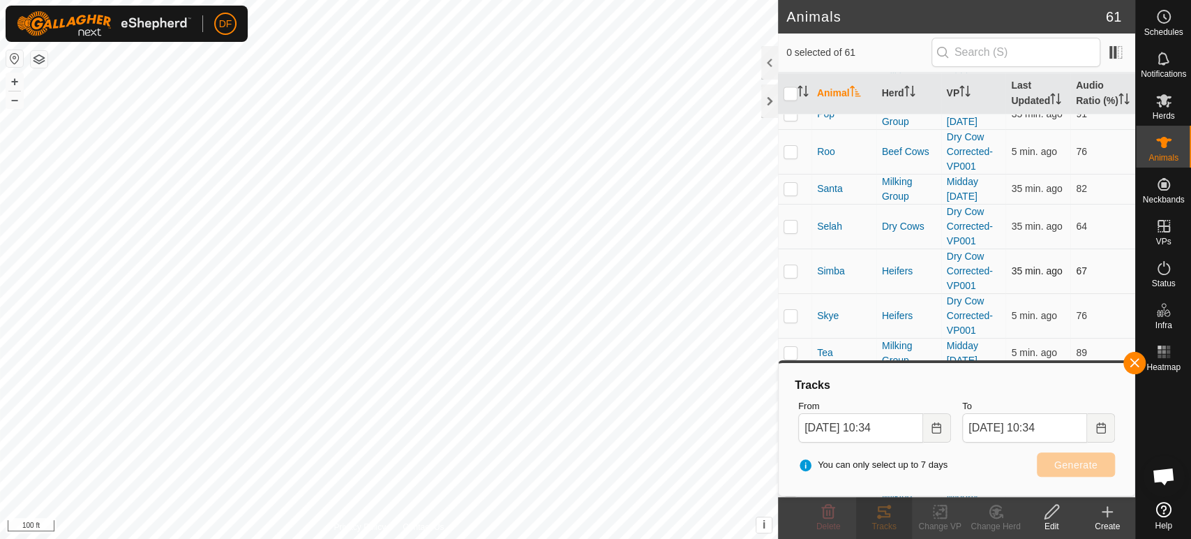
click at [788, 271] on td at bounding box center [794, 270] width 33 height 45
checkbox input "true"
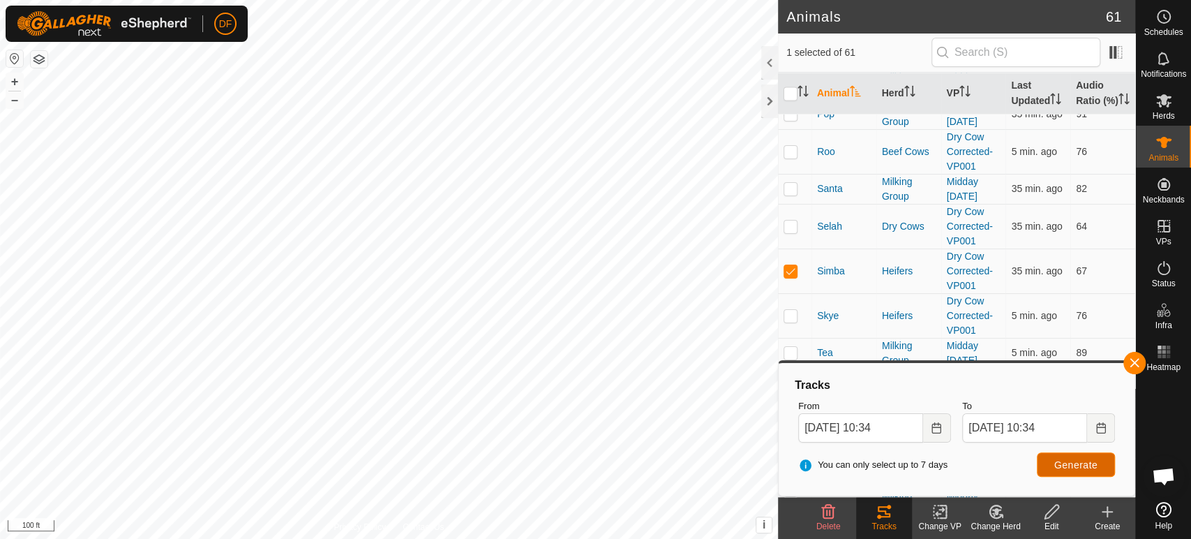
click at [1074, 465] on span "Generate" at bounding box center [1075, 464] width 43 height 11
click at [1128, 359] on button "button" at bounding box center [1134, 363] width 22 height 22
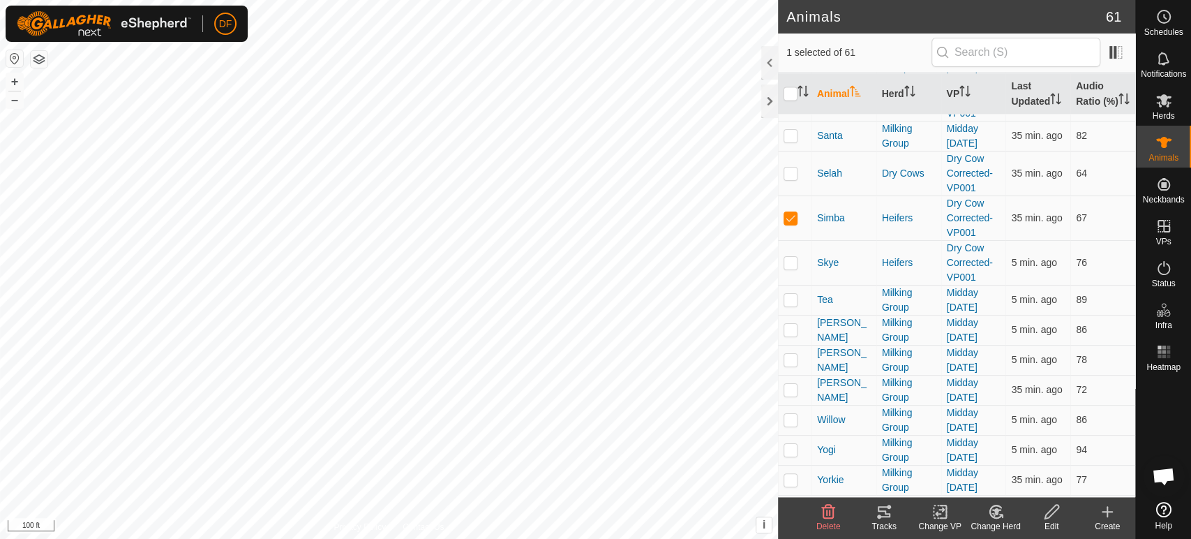
scroll to position [1823, 0]
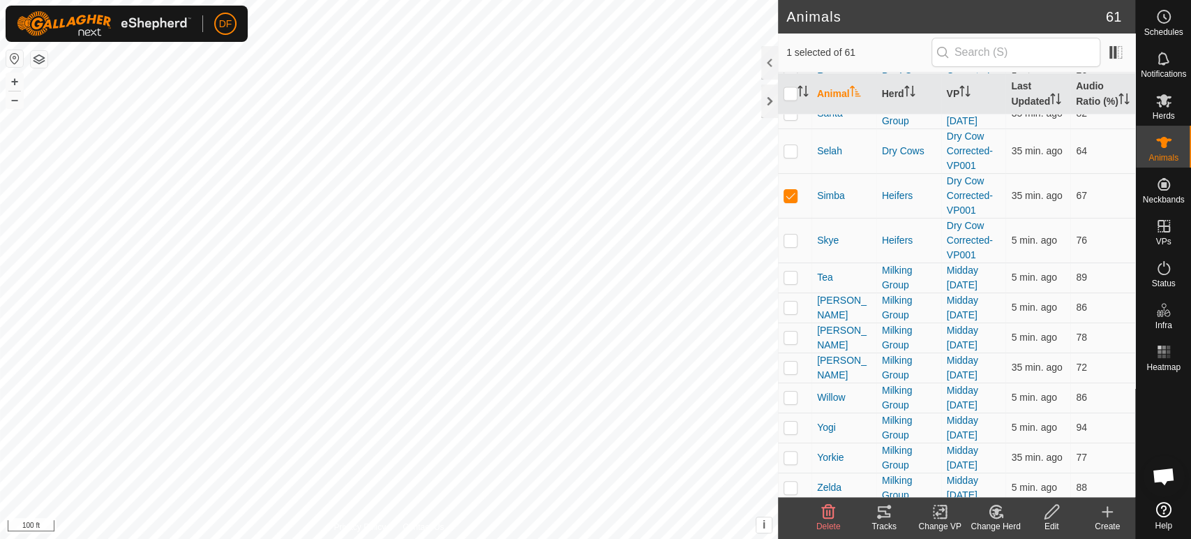
drag, startPoint x: 1134, startPoint y: 429, endPoint x: 1132, endPoint y: 450, distance: 21.0
click at [1132, 450] on div "Schedules Notifications Herds Animals Neckbands VPs Status Infra Heatmap Help A…" at bounding box center [595, 269] width 1191 height 539
click at [790, 421] on p-checkbox at bounding box center [791, 426] width 14 height 11
checkbox input "true"
click at [792, 197] on td at bounding box center [794, 195] width 33 height 45
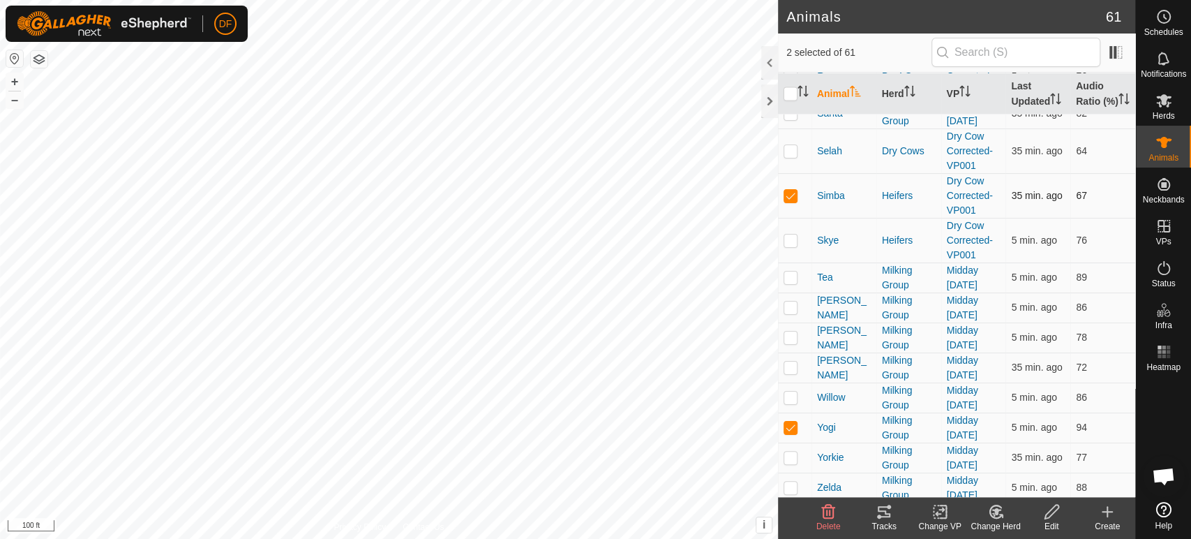
checkbox input "false"
click at [878, 525] on div "Tracks" at bounding box center [884, 526] width 56 height 13
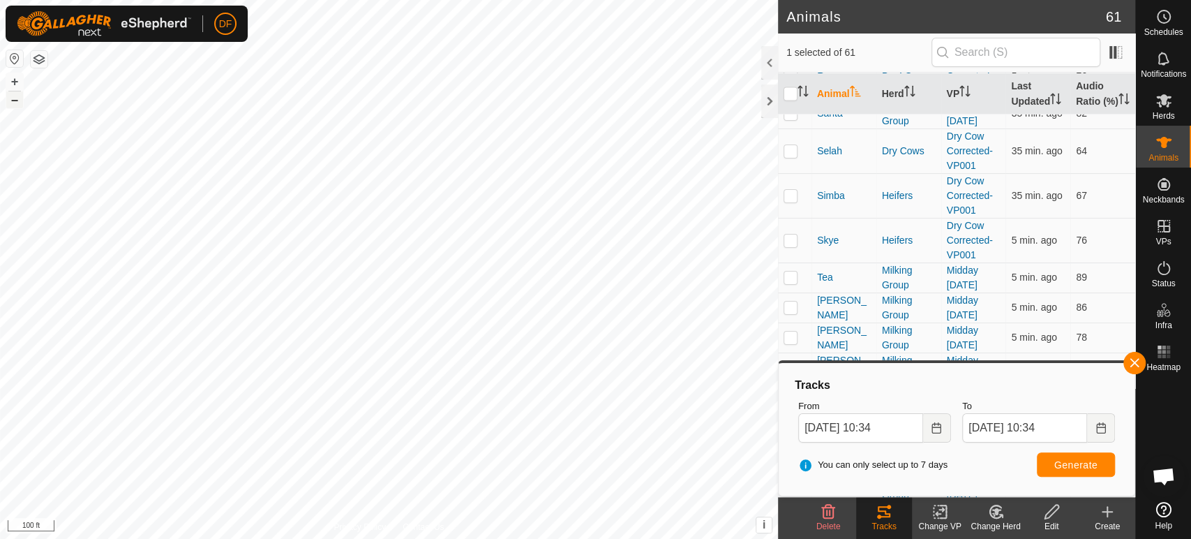
click at [17, 107] on button "–" at bounding box center [14, 99] width 17 height 17
click at [15, 84] on button "+" at bounding box center [14, 81] width 17 height 17
click at [1130, 361] on button "button" at bounding box center [1134, 363] width 22 height 22
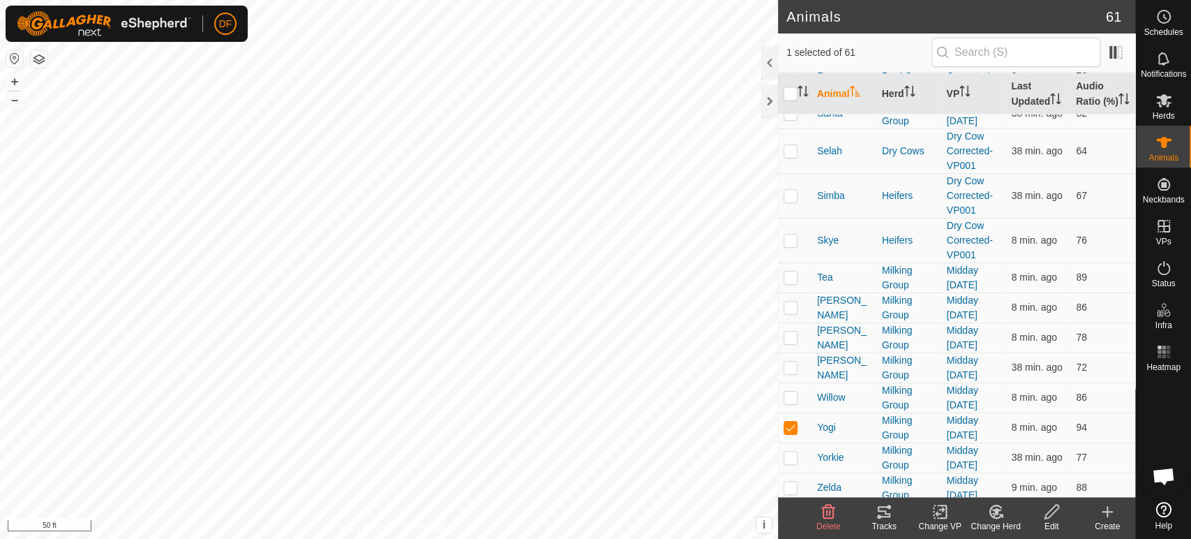
click at [1157, 474] on span "Open chat" at bounding box center [1163, 477] width 23 height 20
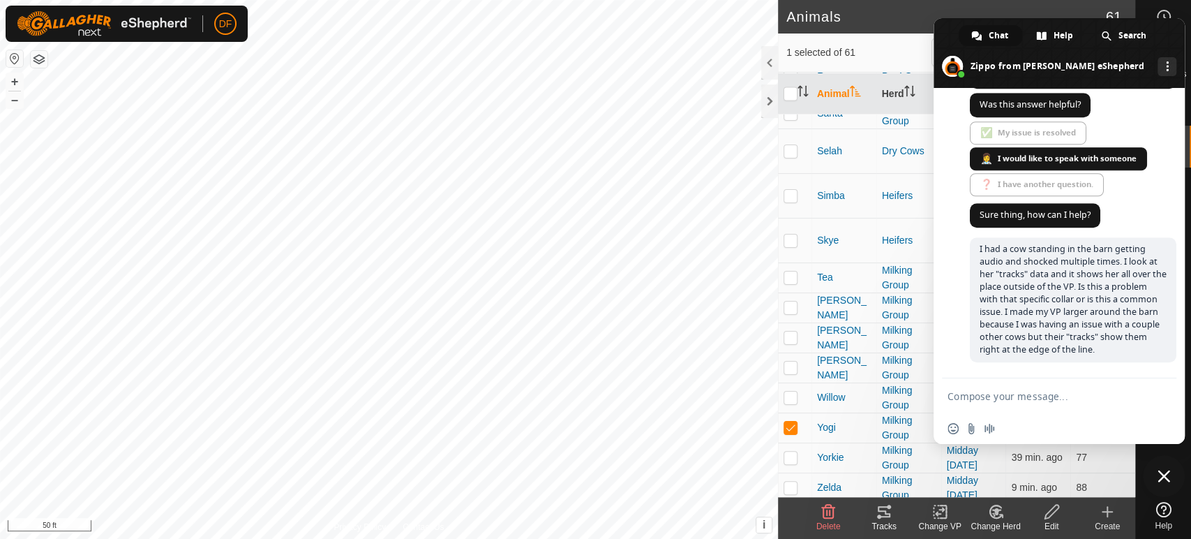
click at [1168, 473] on span "Close chat" at bounding box center [1164, 476] width 13 height 13
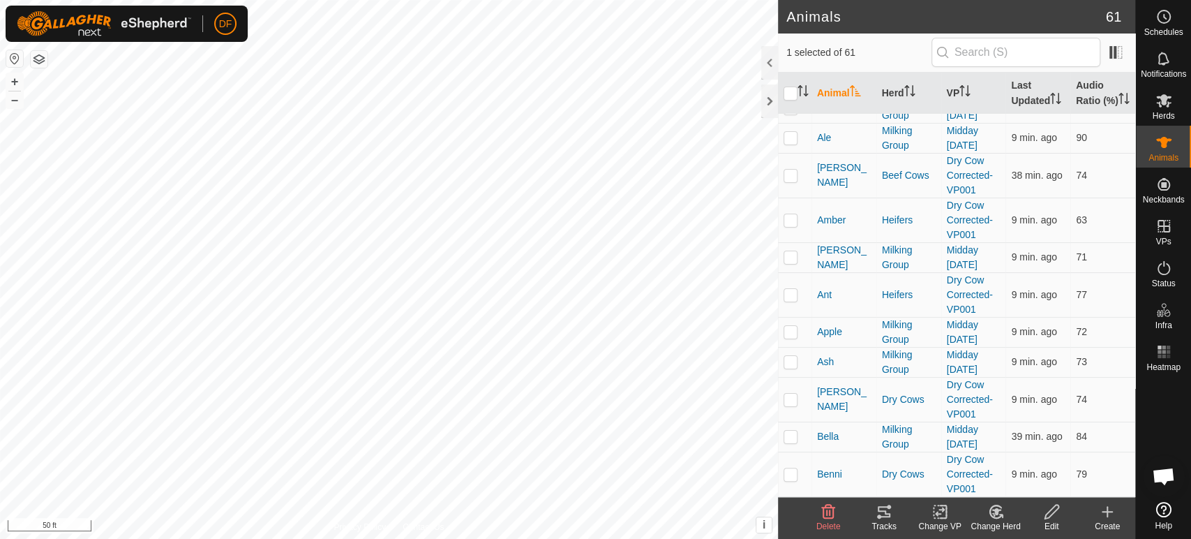
scroll to position [5, 0]
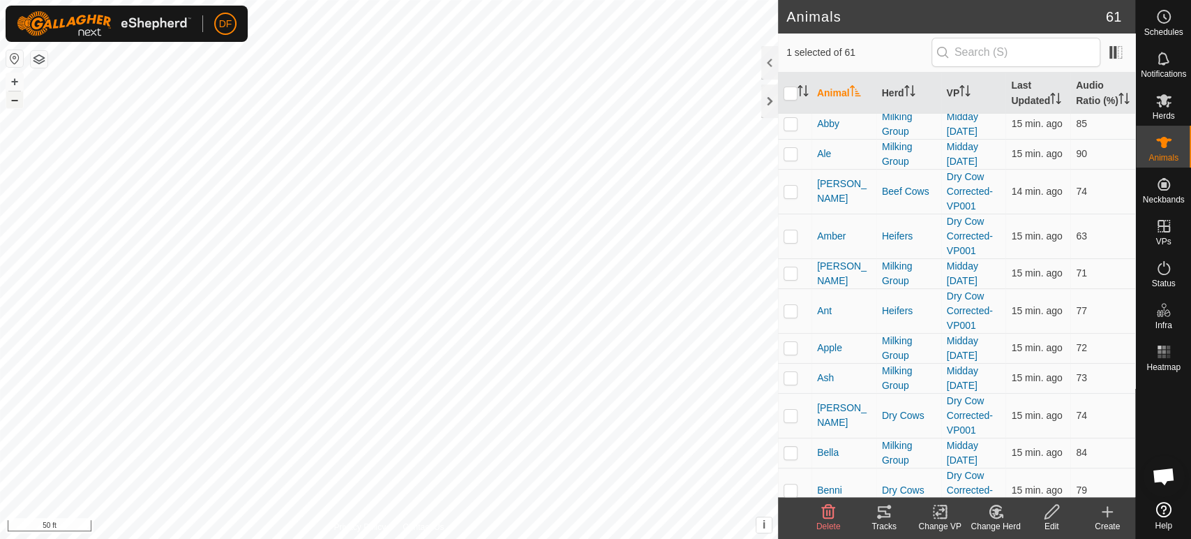
click at [15, 103] on button "–" at bounding box center [14, 99] width 17 height 17
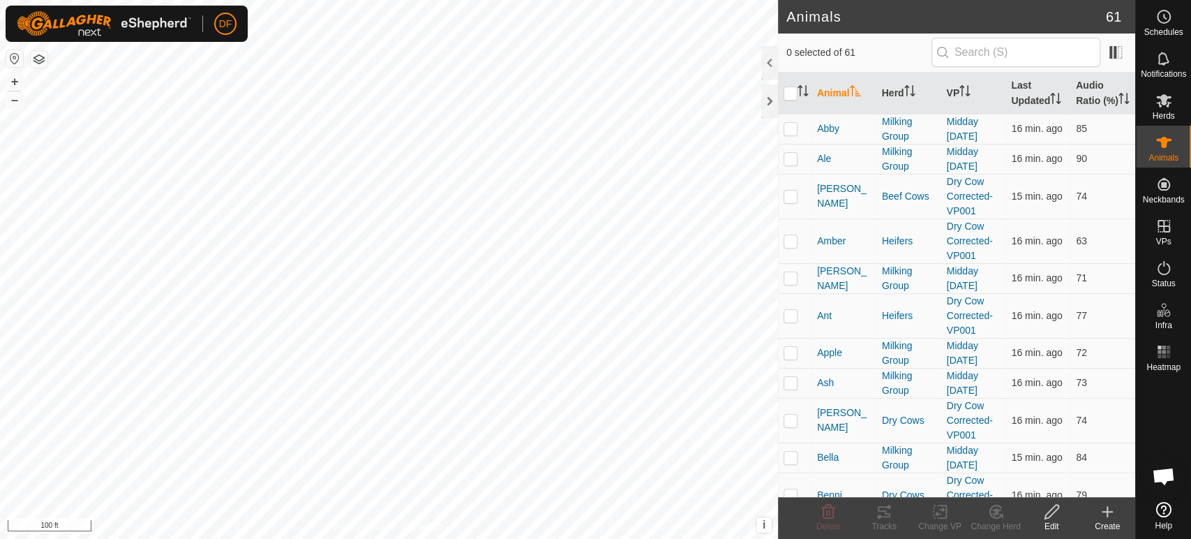
scroll to position [4260, 0]
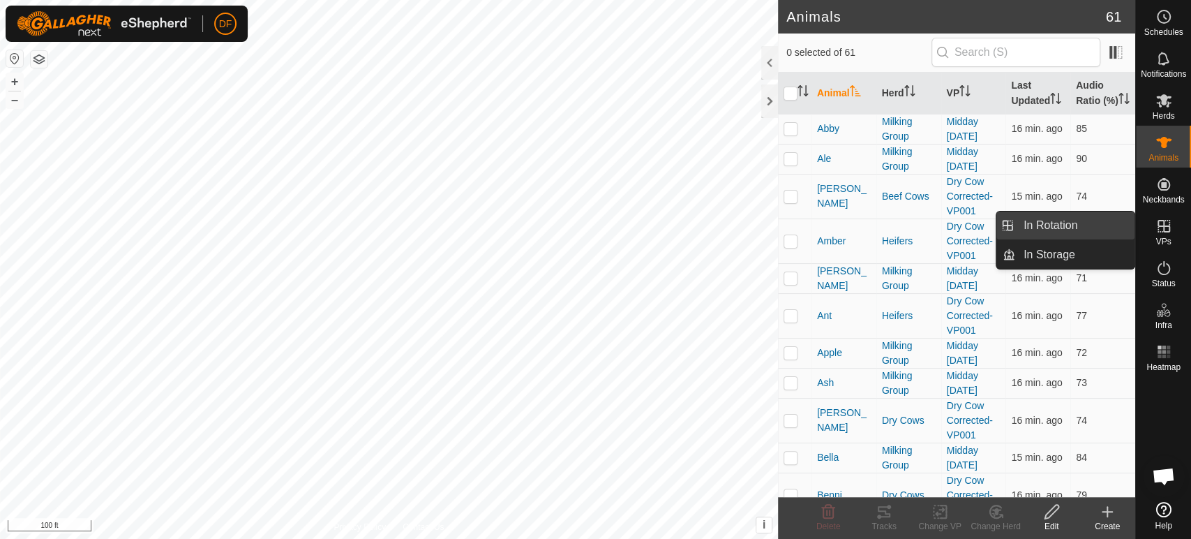
click at [1094, 225] on link "In Rotation" at bounding box center [1074, 225] width 119 height 28
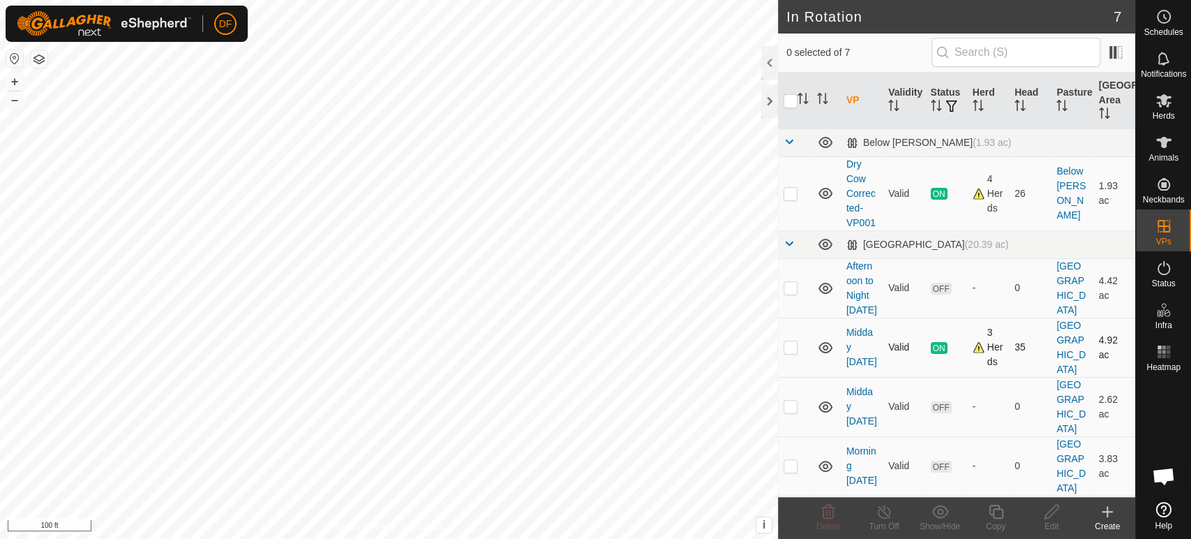
click at [976, 340] on div "3 Herds" at bounding box center [988, 347] width 31 height 44
click at [17, 106] on button "–" at bounding box center [14, 99] width 17 height 17
click at [859, 193] on link "Dry Cow Corrected-VP001" at bounding box center [860, 193] width 29 height 70
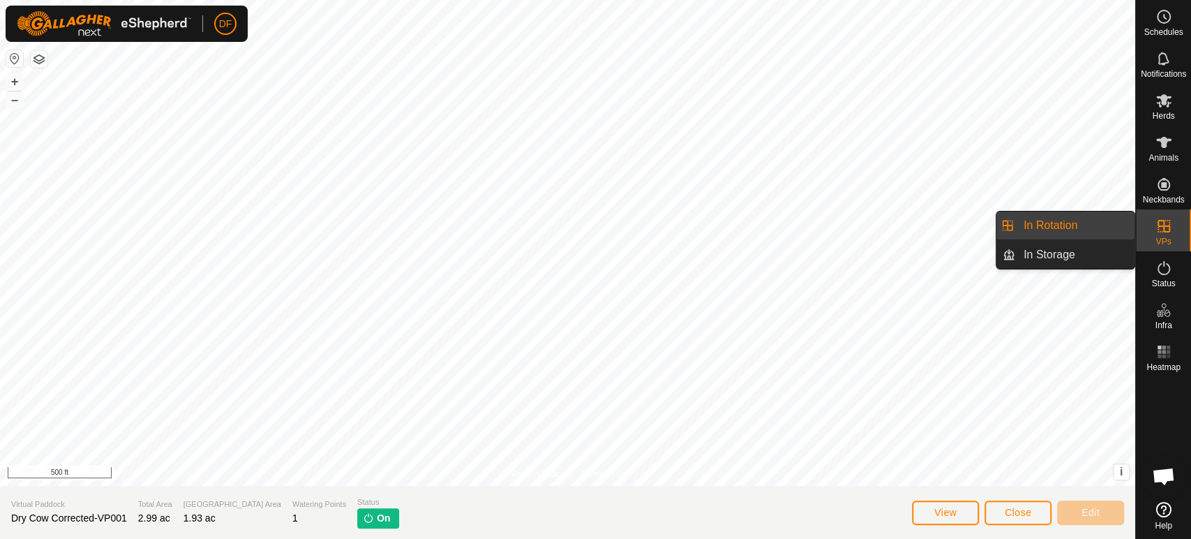
click at [1109, 224] on link "In Rotation" at bounding box center [1074, 225] width 119 height 28
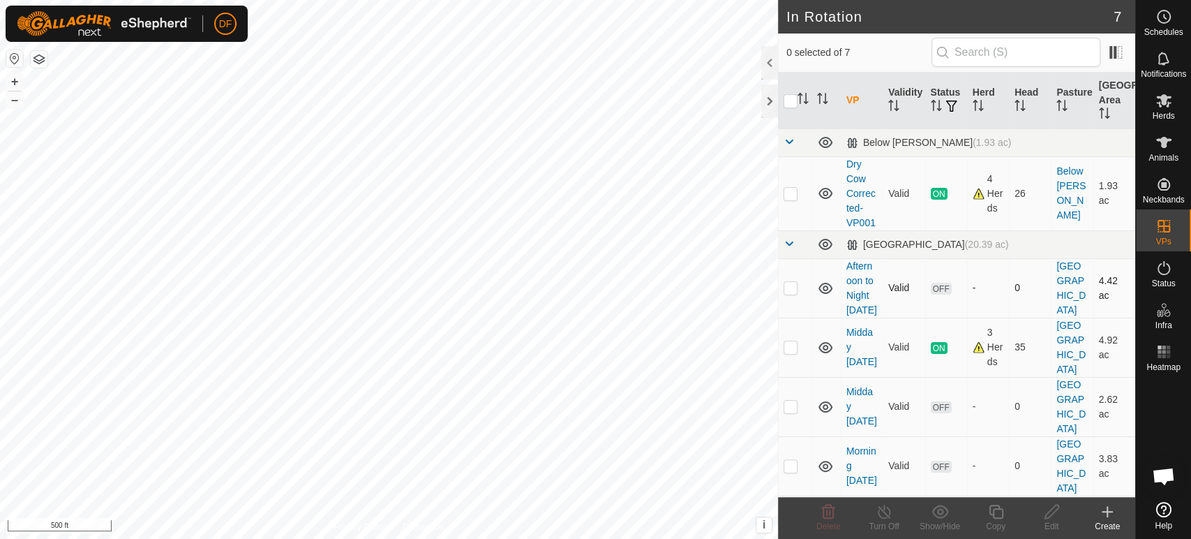
click at [792, 290] on p-checkbox at bounding box center [791, 287] width 14 height 11
checkbox input "true"
click at [795, 401] on p-checkbox at bounding box center [791, 406] width 14 height 11
checkbox input "true"
click at [789, 460] on p-checkbox at bounding box center [791, 465] width 14 height 11
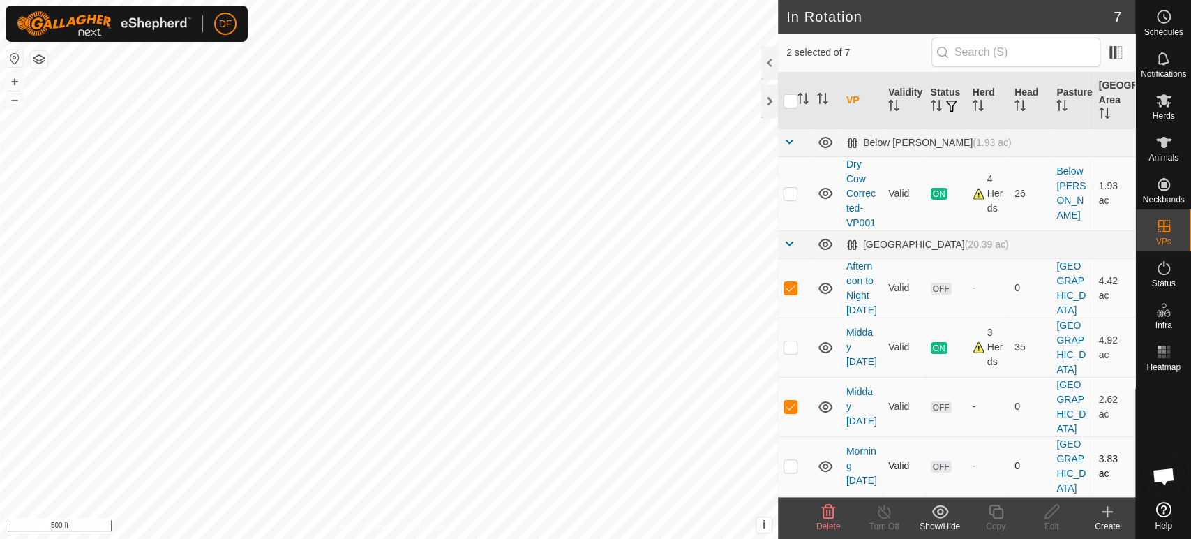
checkbox input "true"
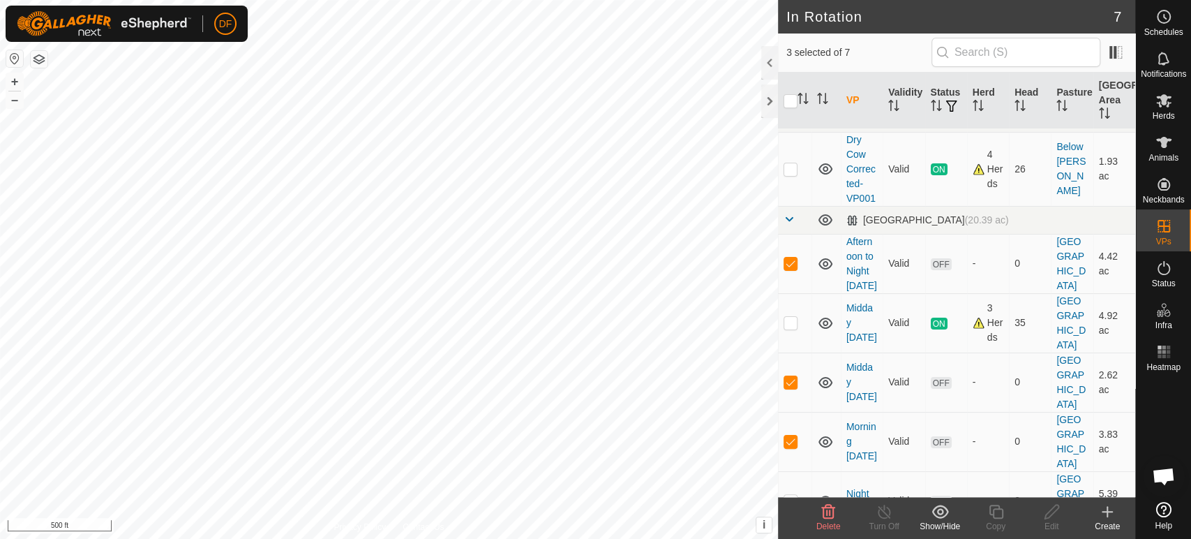
scroll to position [28, 0]
checkbox input "true"
click at [828, 514] on icon at bounding box center [828, 511] width 17 height 17
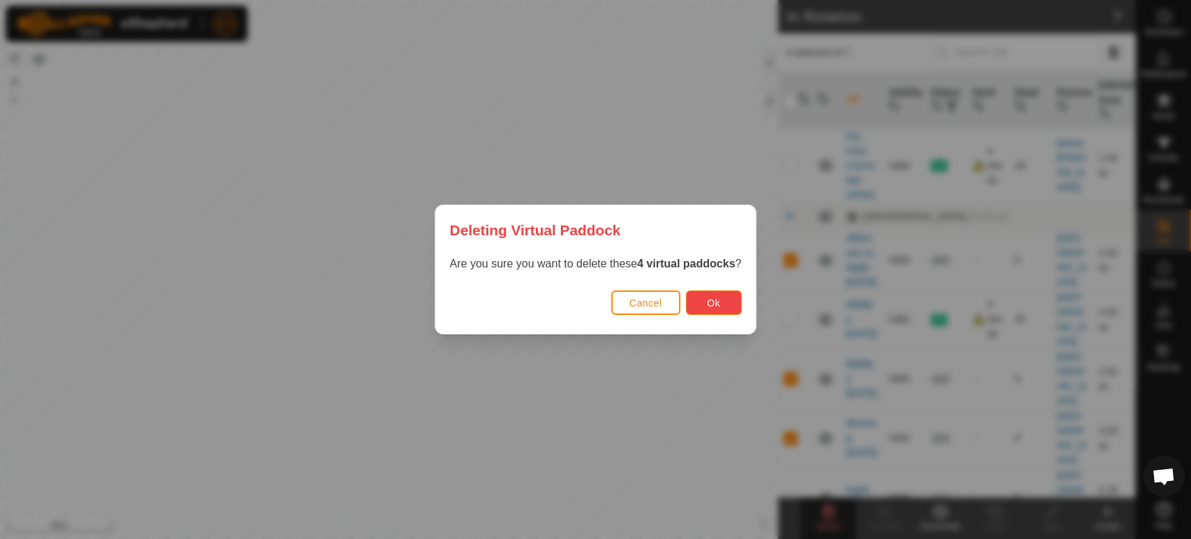
click at [719, 307] on button "Ok" at bounding box center [714, 302] width 56 height 24
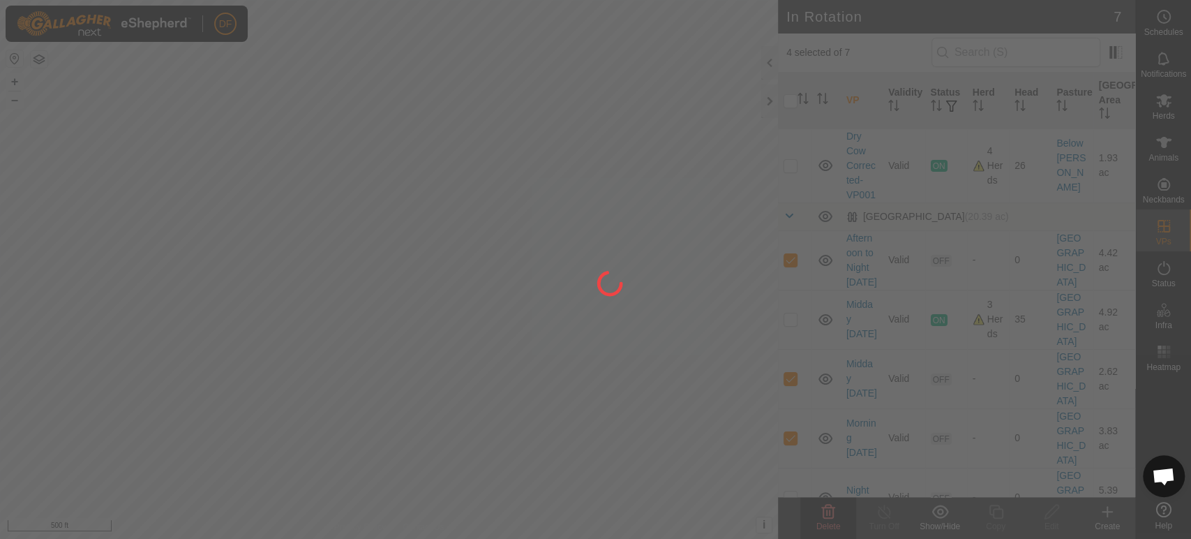
checkbox input "false"
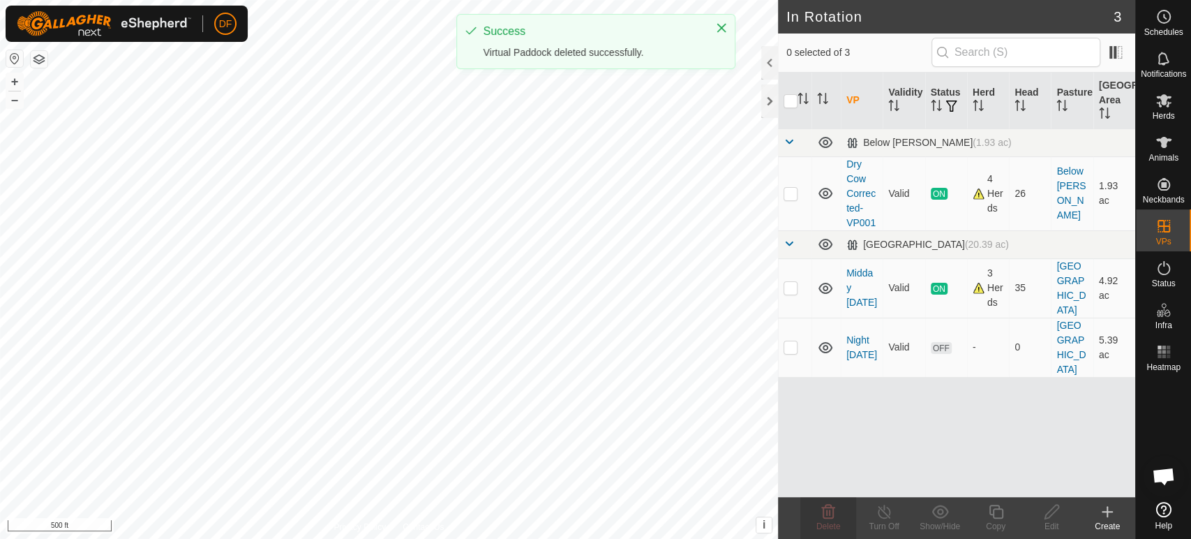
scroll to position [0, 0]
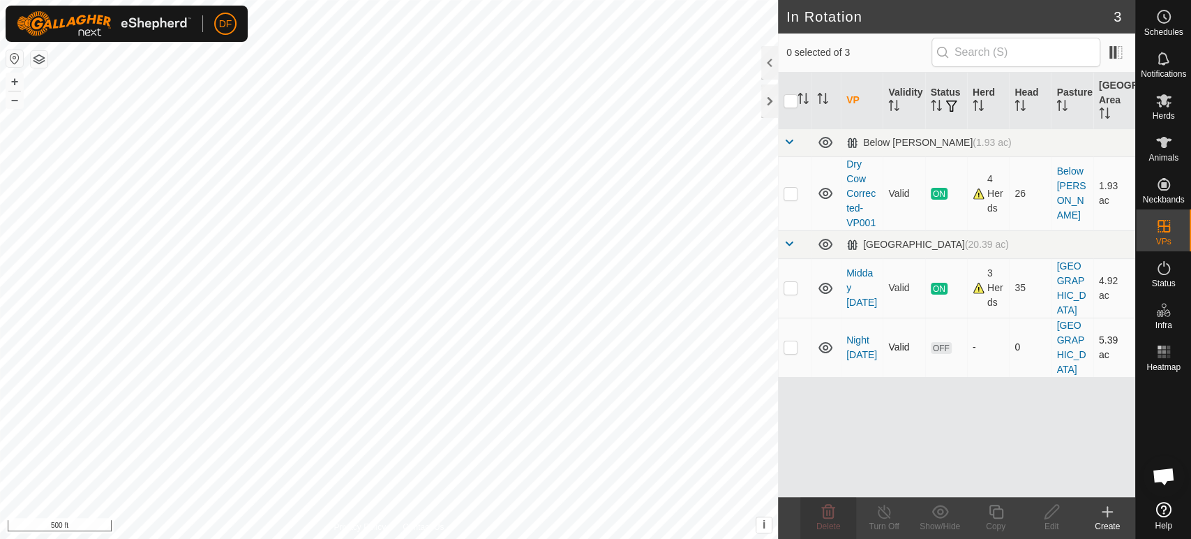
click at [794, 341] on p-checkbox at bounding box center [791, 346] width 14 height 11
checkbox input "true"
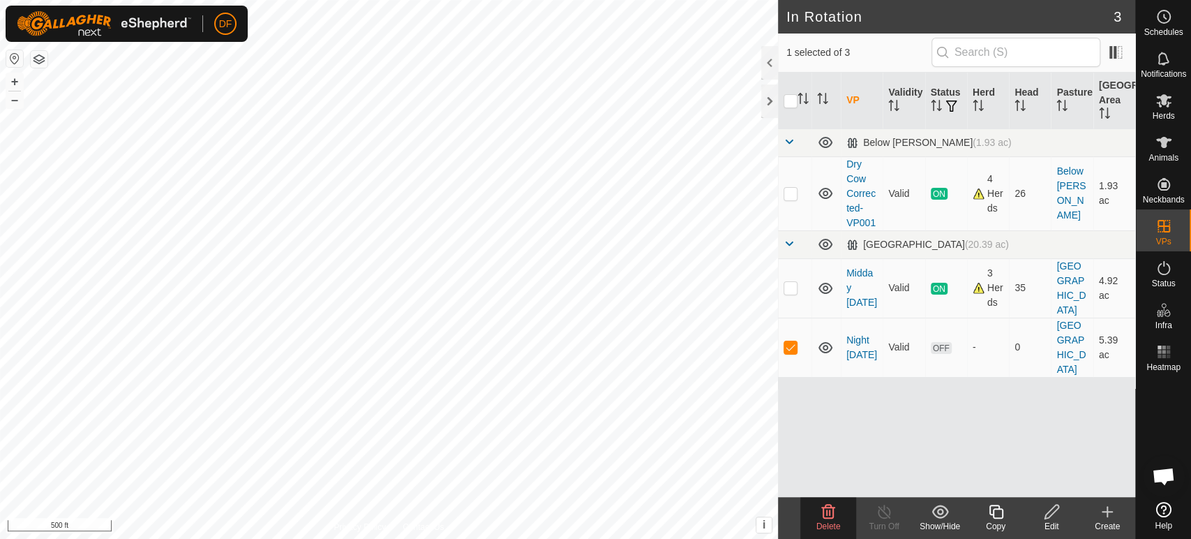
click at [989, 513] on icon at bounding box center [996, 511] width 14 height 14
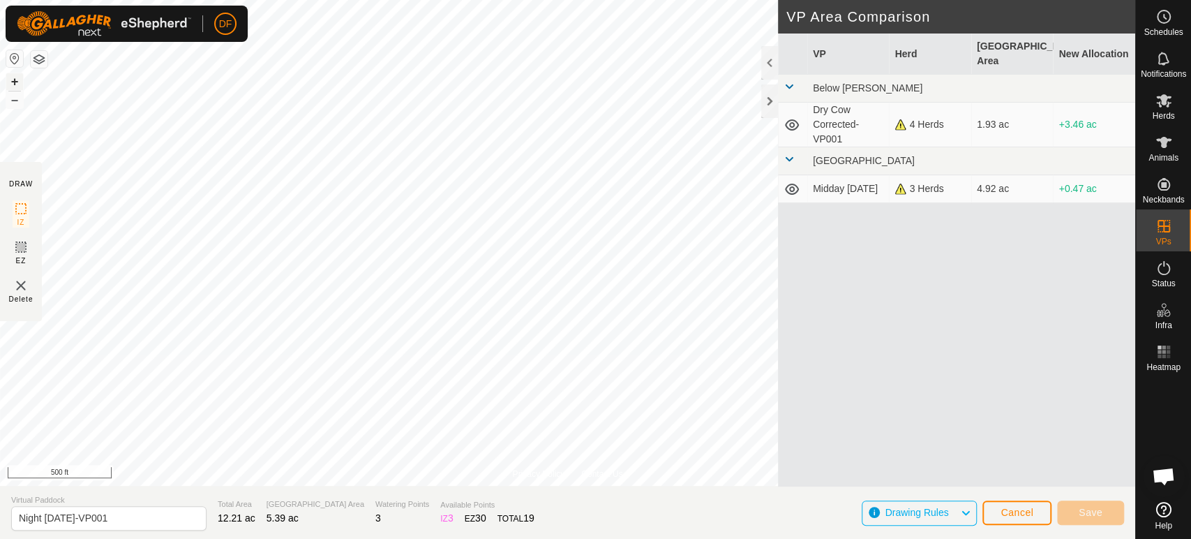
click at [10, 78] on button "+" at bounding box center [14, 81] width 17 height 17
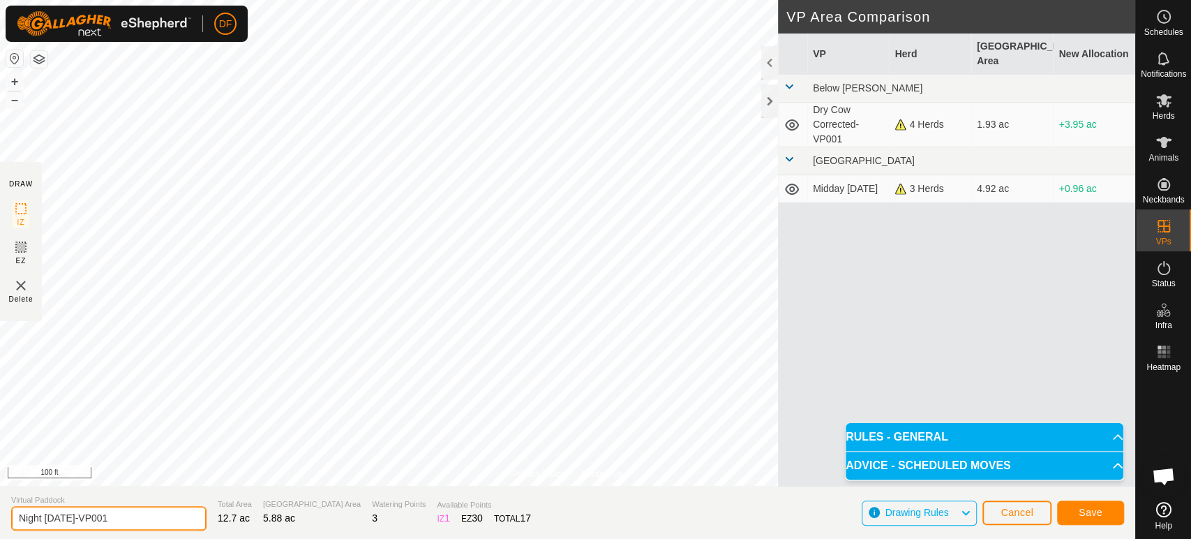
drag, startPoint x: 116, startPoint y: 521, endPoint x: 15, endPoint y: 525, distance: 101.3
click at [15, 525] on input "Night Sept 10-VP001" at bounding box center [108, 518] width 195 height 24
type input "Day Sept 11"
click at [1087, 514] on span "Save" at bounding box center [1091, 512] width 24 height 11
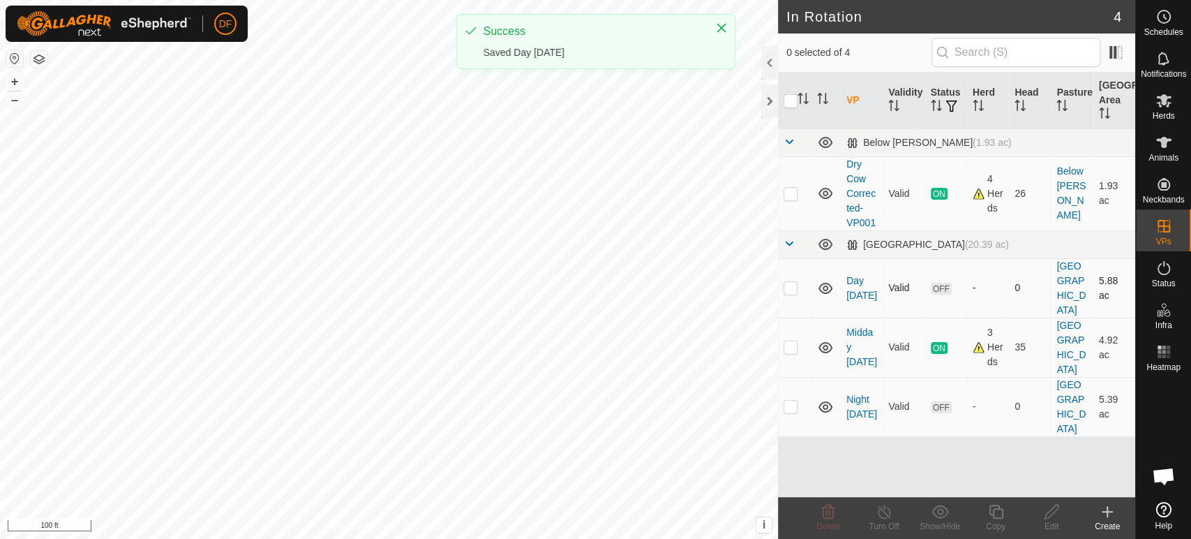
click at [793, 283] on p-checkbox at bounding box center [791, 287] width 14 height 11
checkbox input "true"
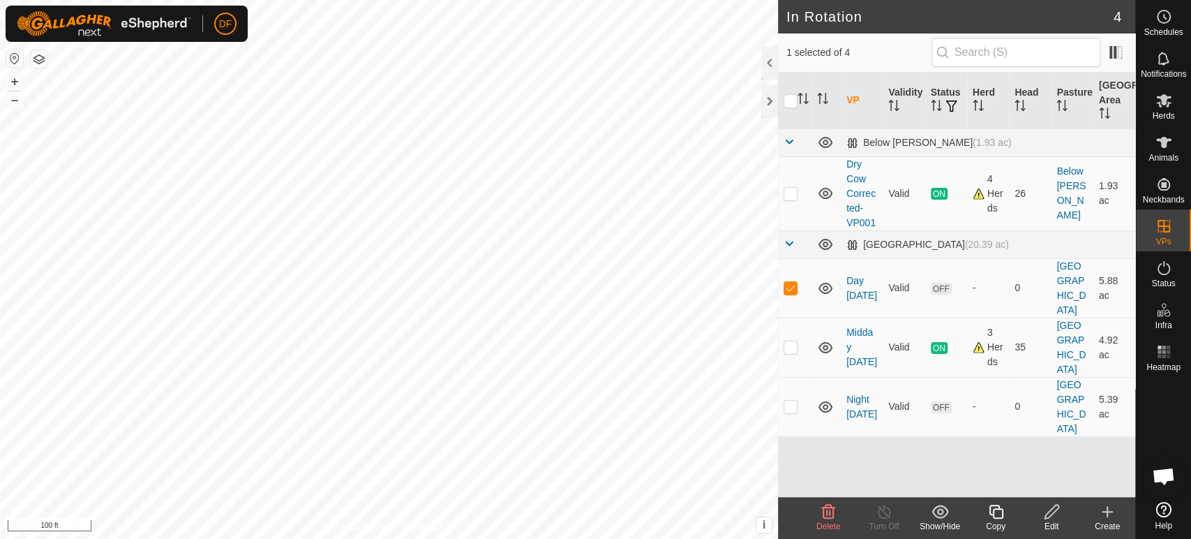
click at [1003, 518] on icon at bounding box center [995, 511] width 17 height 17
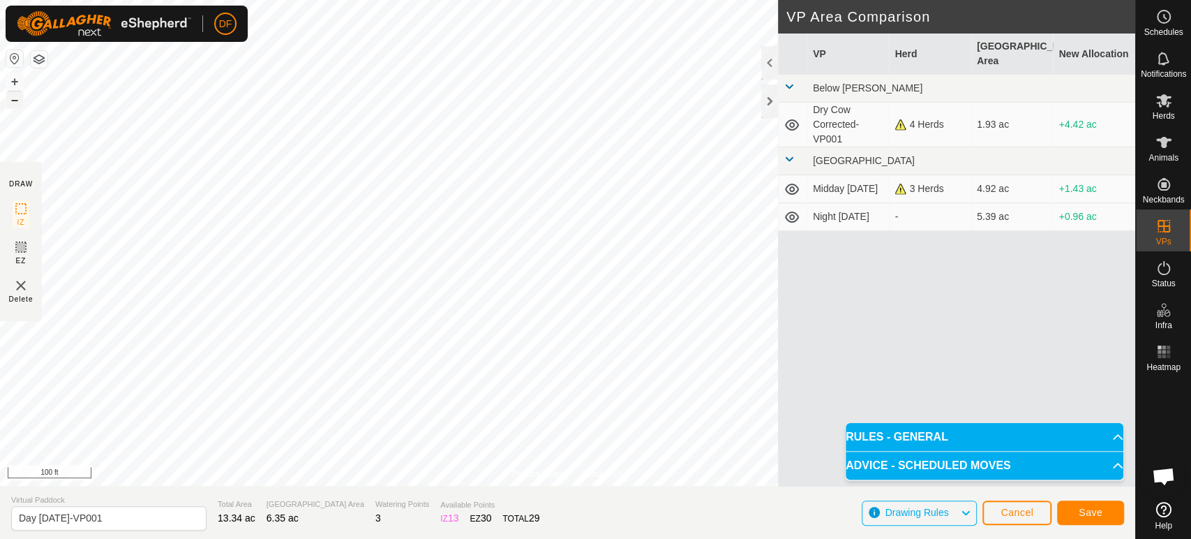
click at [16, 103] on button "–" at bounding box center [14, 99] width 17 height 17
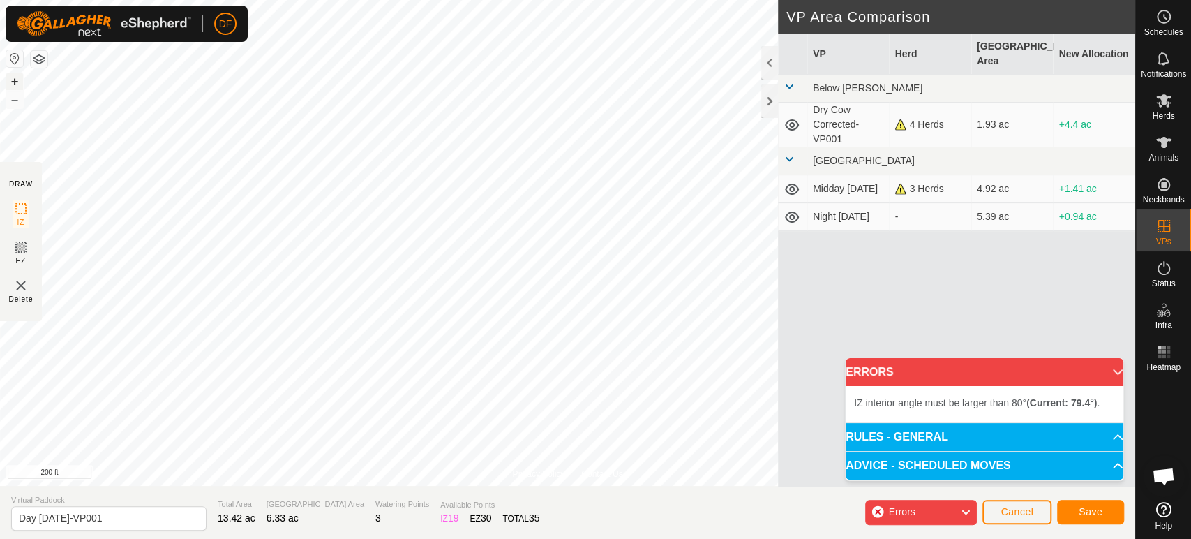
click at [17, 85] on button "+" at bounding box center [14, 81] width 17 height 17
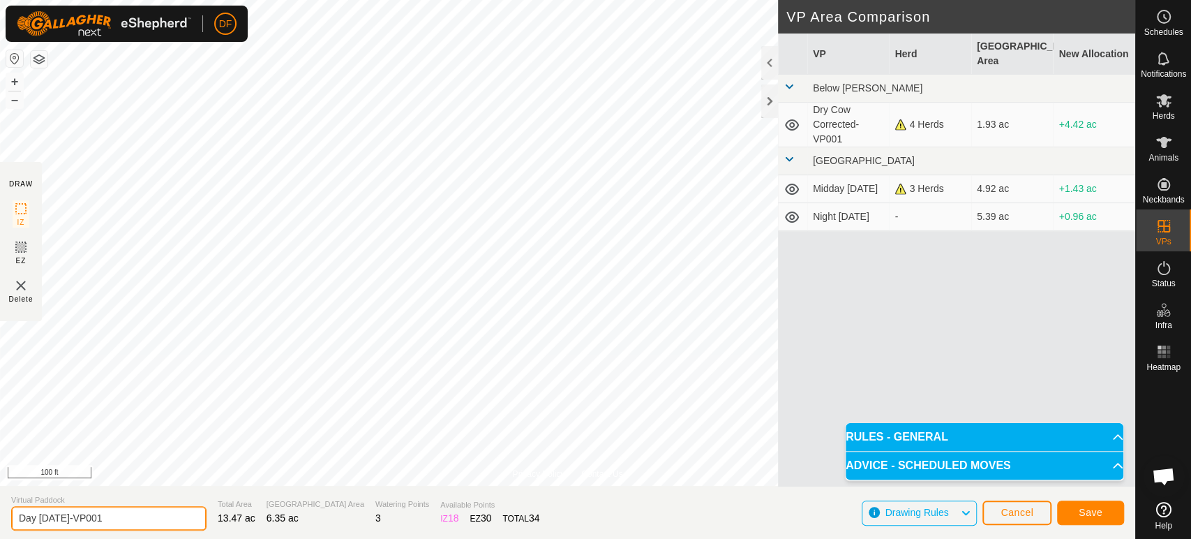
drag, startPoint x: 111, startPoint y: 521, endPoint x: 1, endPoint y: 521, distance: 110.2
click at [1, 521] on section "Virtual Paddock Day Sept 11-VP001 Total Area 13.47 ac Grazing Area 6.35 ac Wate…" at bounding box center [567, 512] width 1135 height 53
type input "Night Sept 11"
click at [1096, 518] on button "Save" at bounding box center [1090, 512] width 67 height 24
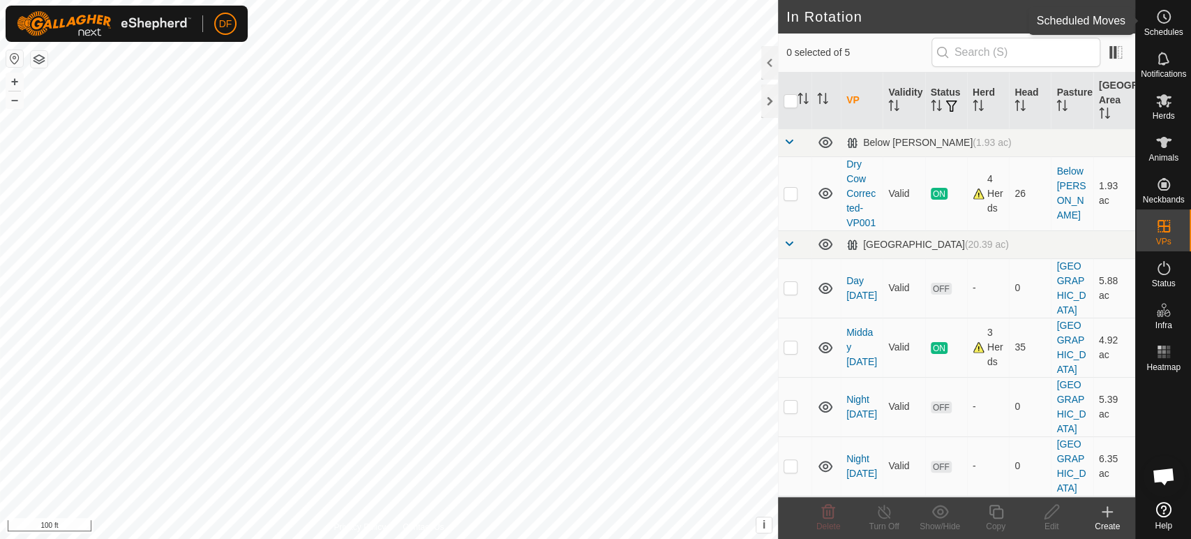
click at [1165, 28] on span "Schedules" at bounding box center [1163, 32] width 39 height 8
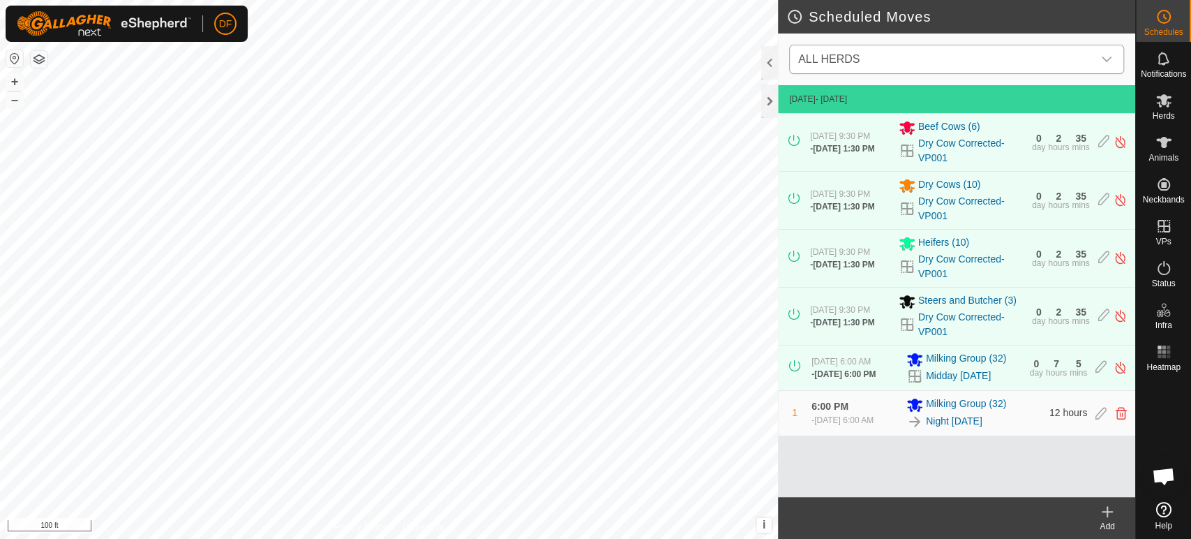
click at [913, 66] on span "ALL HERDS" at bounding box center [943, 59] width 300 height 28
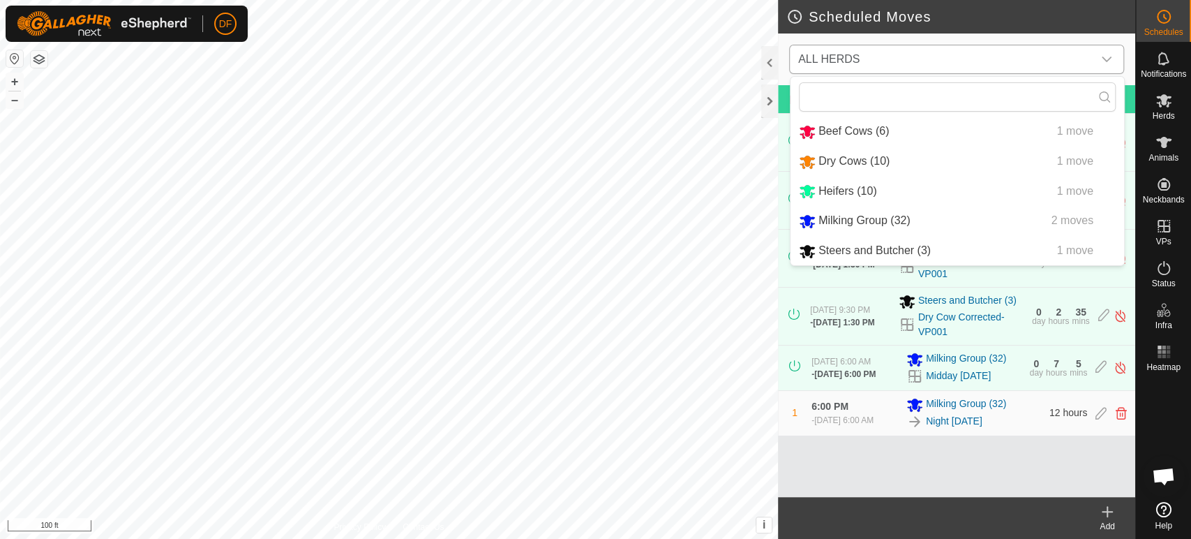
click at [850, 219] on li "Milking Group (32) 2 moves" at bounding box center [958, 221] width 334 height 29
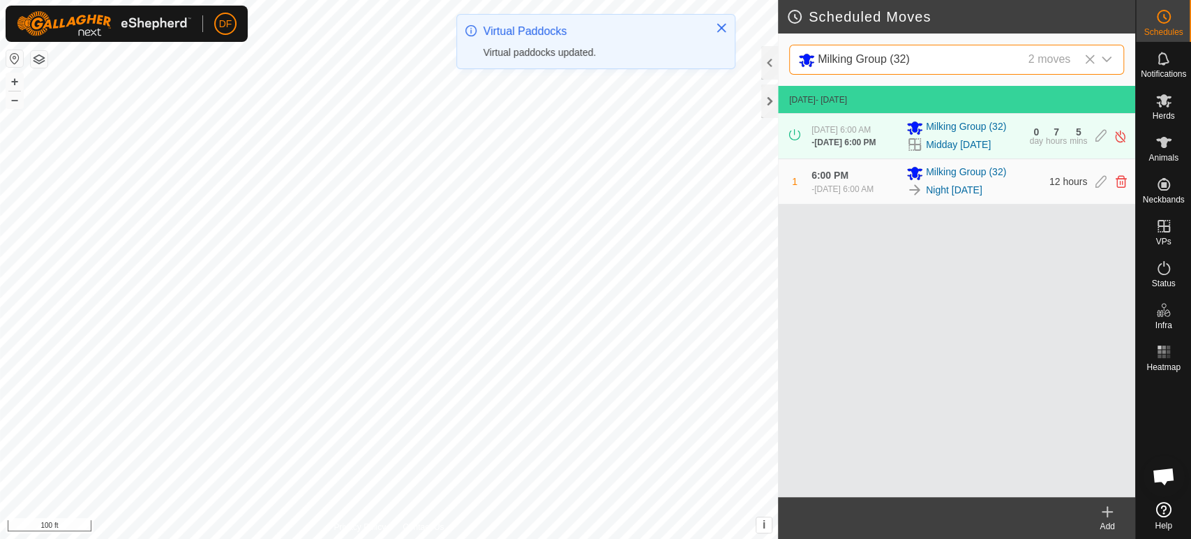
click at [1109, 528] on div "Add" at bounding box center [1107, 526] width 56 height 13
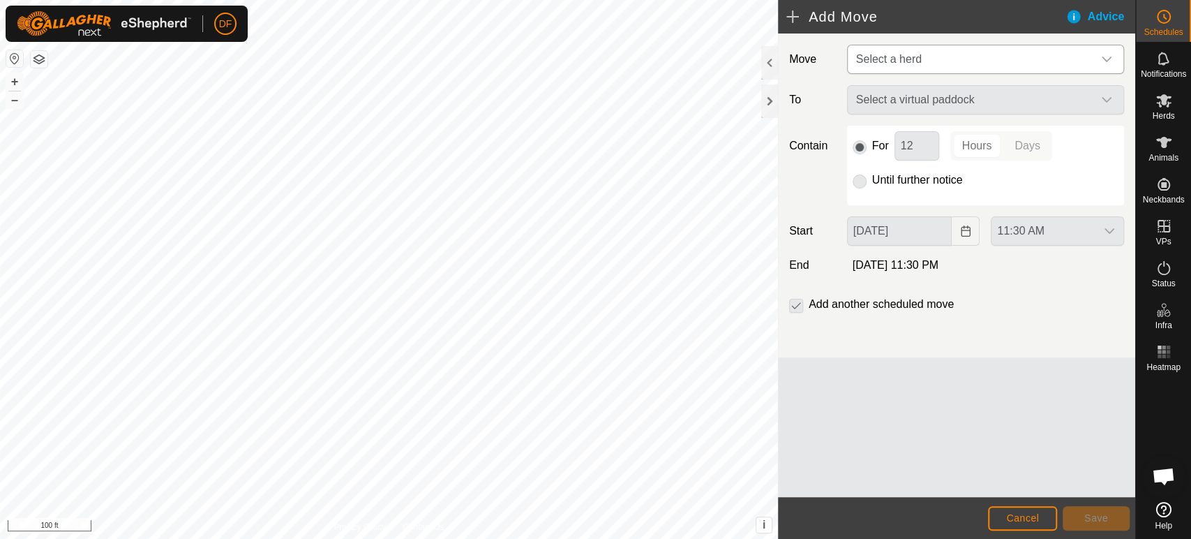
click at [919, 62] on span "Select a herd" at bounding box center [889, 59] width 66 height 12
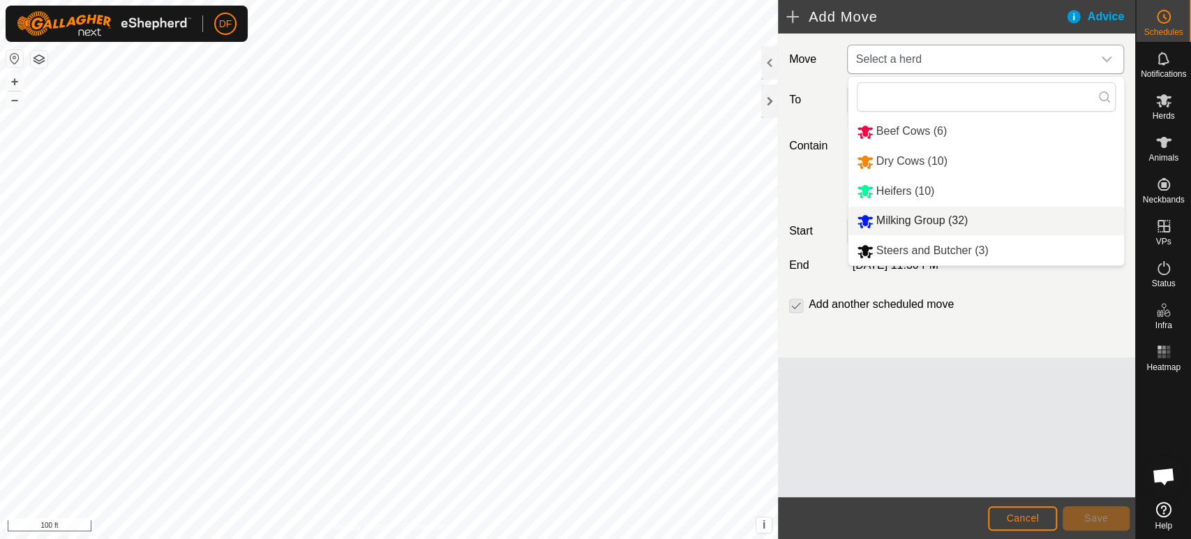
click at [909, 223] on li "Milking Group (32)" at bounding box center [986, 221] width 276 height 29
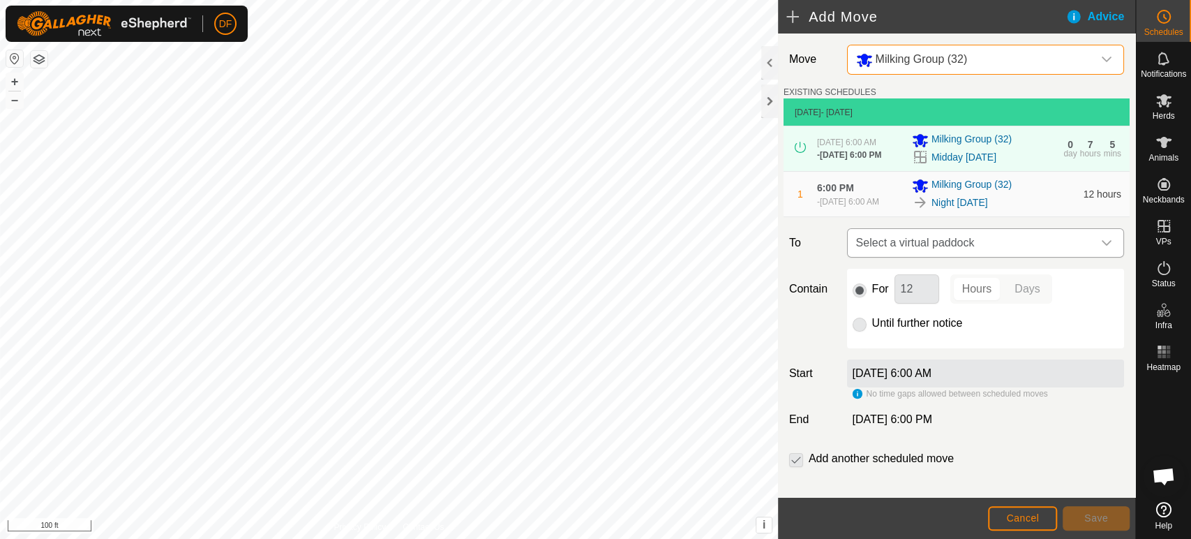
click at [899, 257] on span "Select a virtual paddock" at bounding box center [972, 243] width 242 height 28
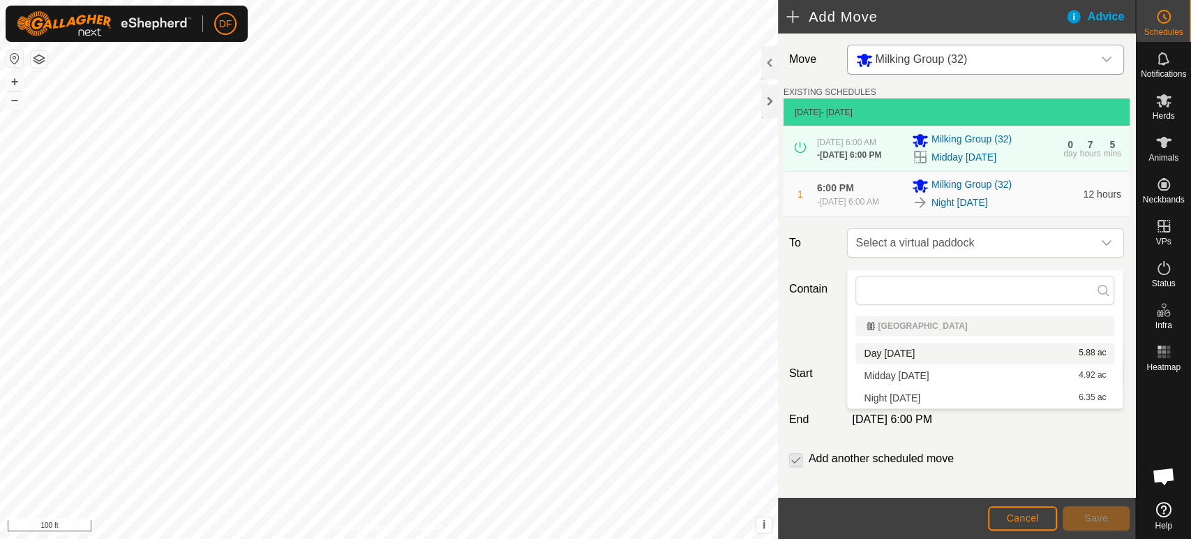
click at [899, 352] on li "Day Sept 11 5.88 ac" at bounding box center [984, 353] width 259 height 21
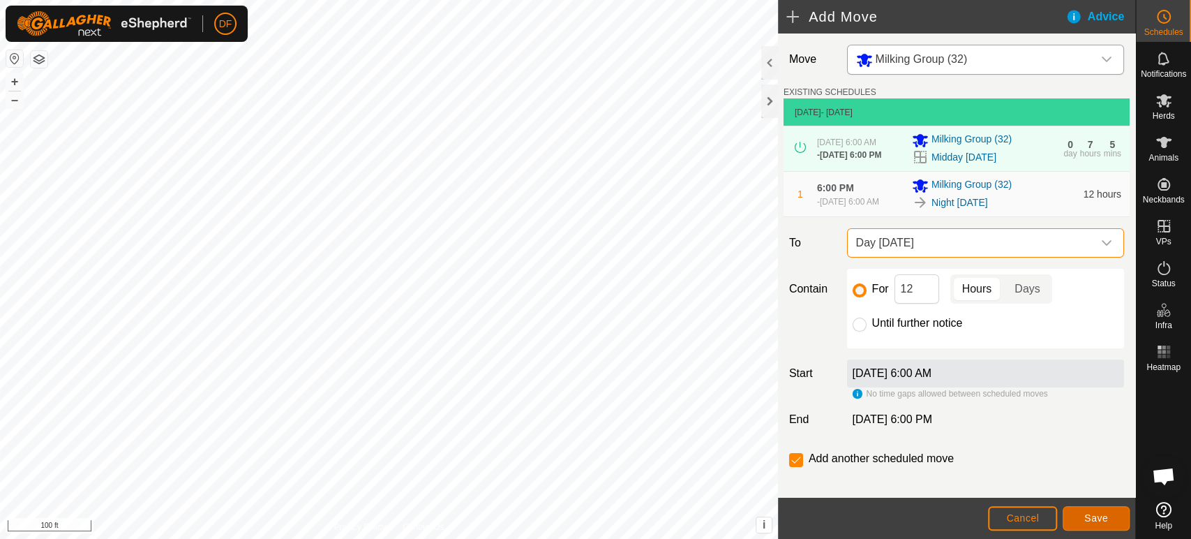
click at [1071, 518] on button "Save" at bounding box center [1096, 518] width 67 height 24
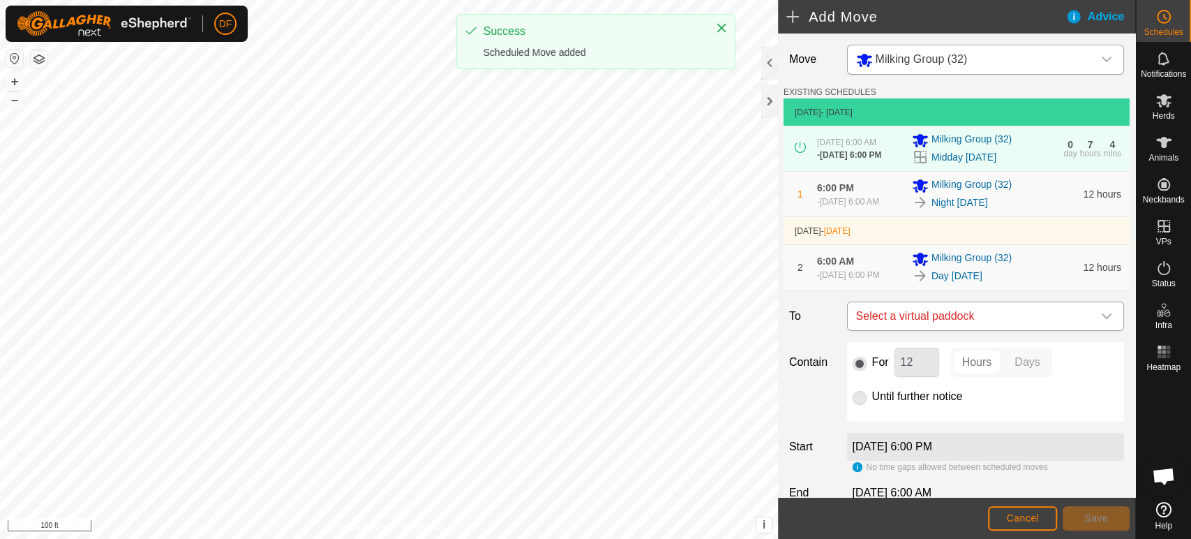
click at [903, 330] on span "Select a virtual paddock" at bounding box center [972, 316] width 242 height 28
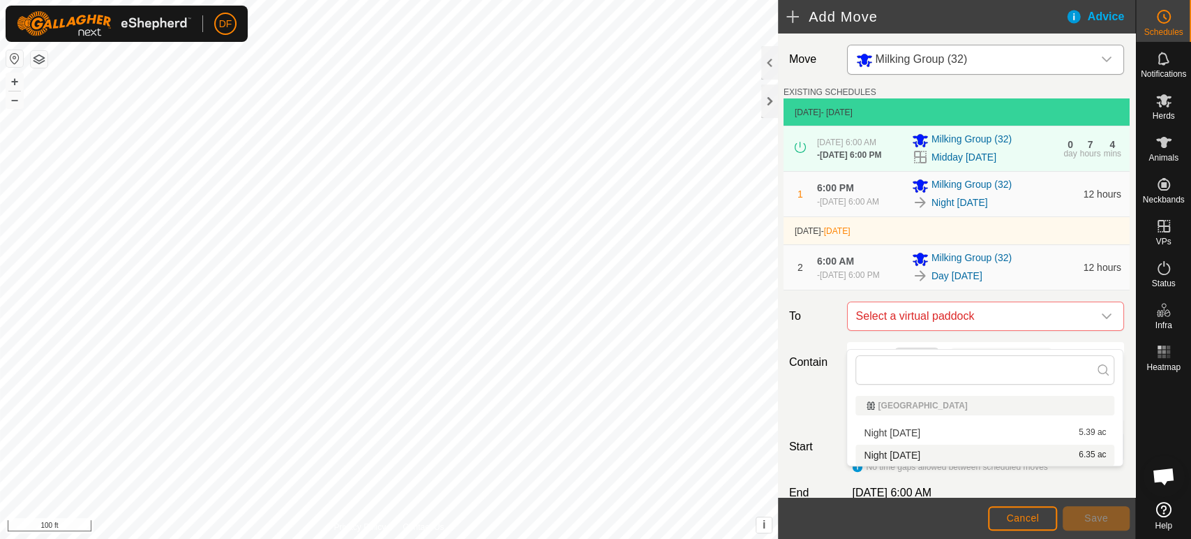
click at [896, 455] on li "Night Sept 11 6.35 ac" at bounding box center [984, 454] width 259 height 21
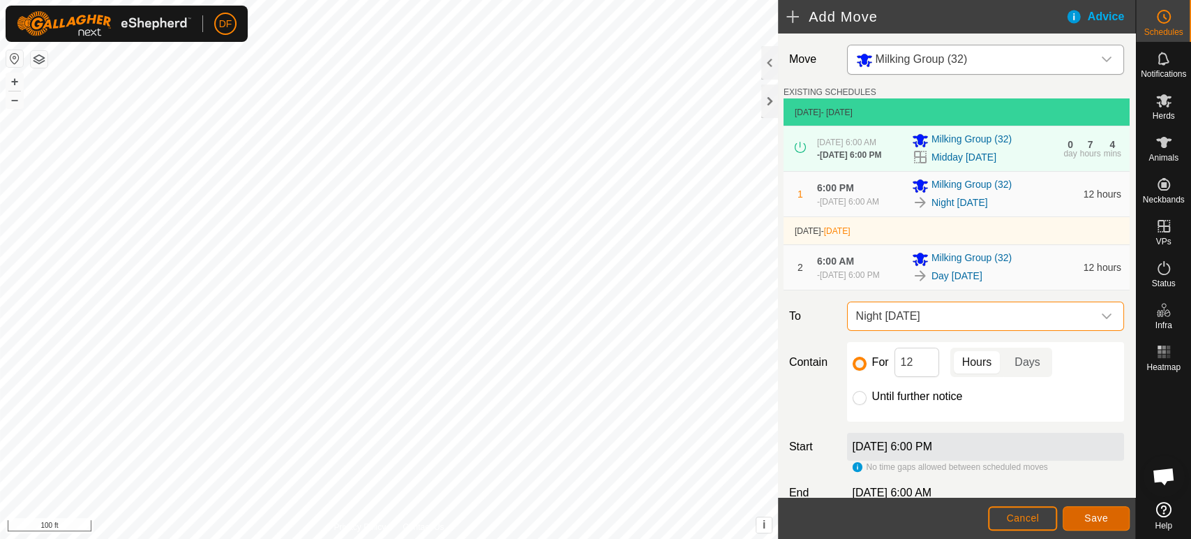
click at [1091, 521] on span "Save" at bounding box center [1096, 517] width 24 height 11
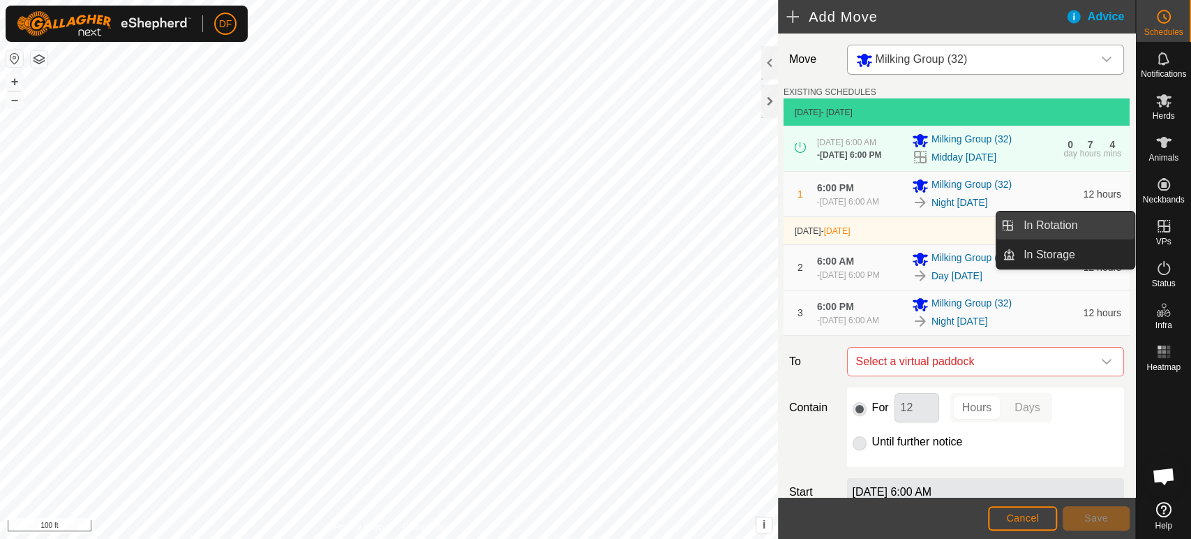
click at [1091, 223] on link "In Rotation" at bounding box center [1074, 225] width 119 height 28
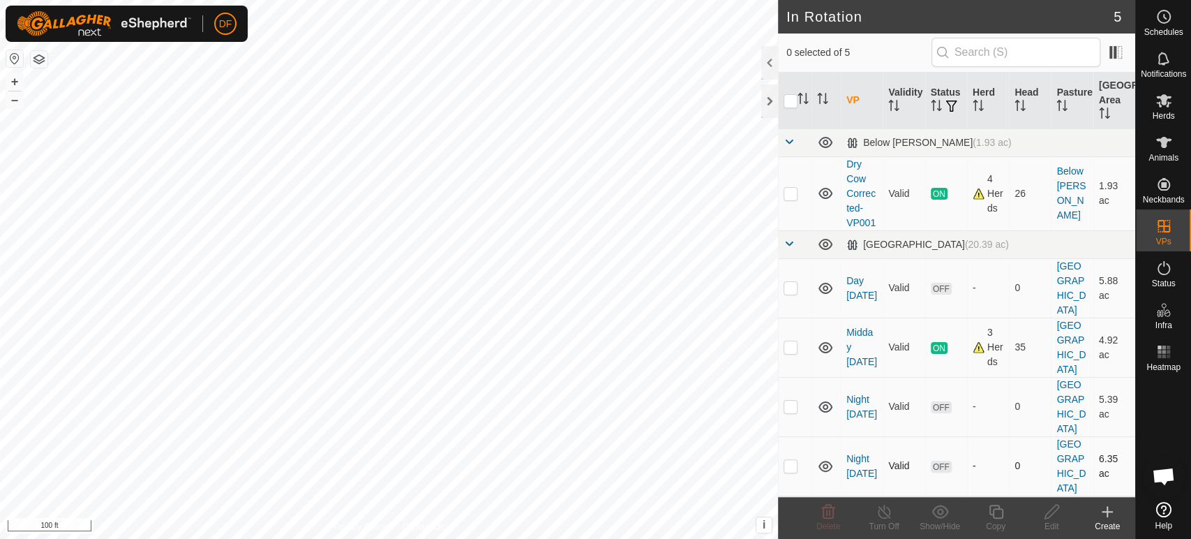
click at [788, 460] on p-checkbox at bounding box center [791, 465] width 14 height 11
checkbox input "true"
click at [990, 517] on icon at bounding box center [995, 511] width 17 height 17
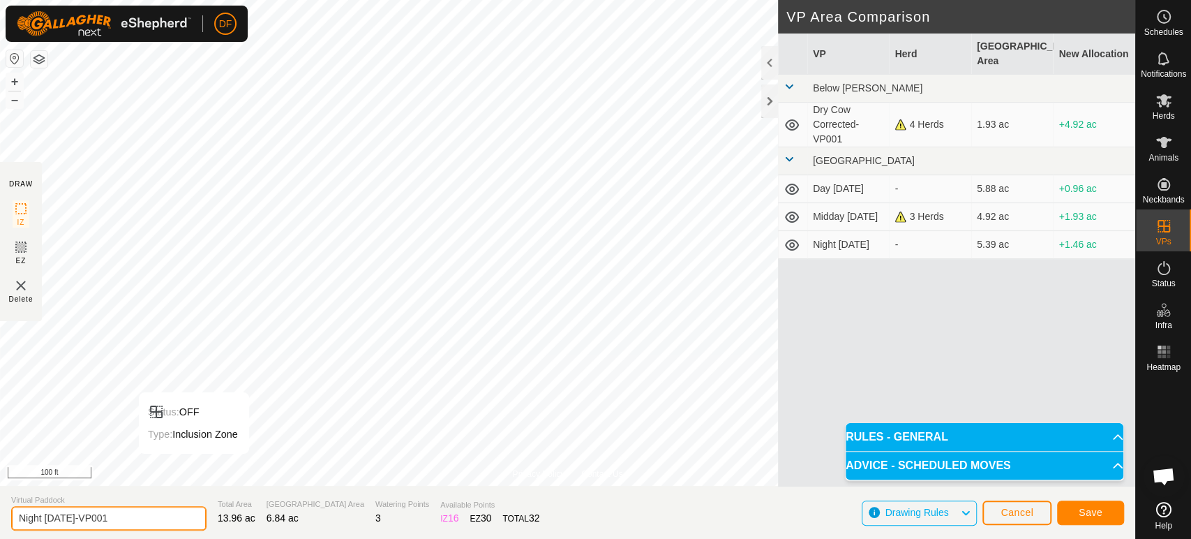
drag, startPoint x: 135, startPoint y: 518, endPoint x: 0, endPoint y: 516, distance: 135.4
click at [0, 516] on section "Virtual Paddock Night Sept 11-VP001 Total Area 13.96 ac Grazing Area 6.84 ac Wa…" at bounding box center [567, 512] width 1135 height 53
type input "Day Sept 12"
click at [1087, 516] on span "Save" at bounding box center [1091, 512] width 24 height 11
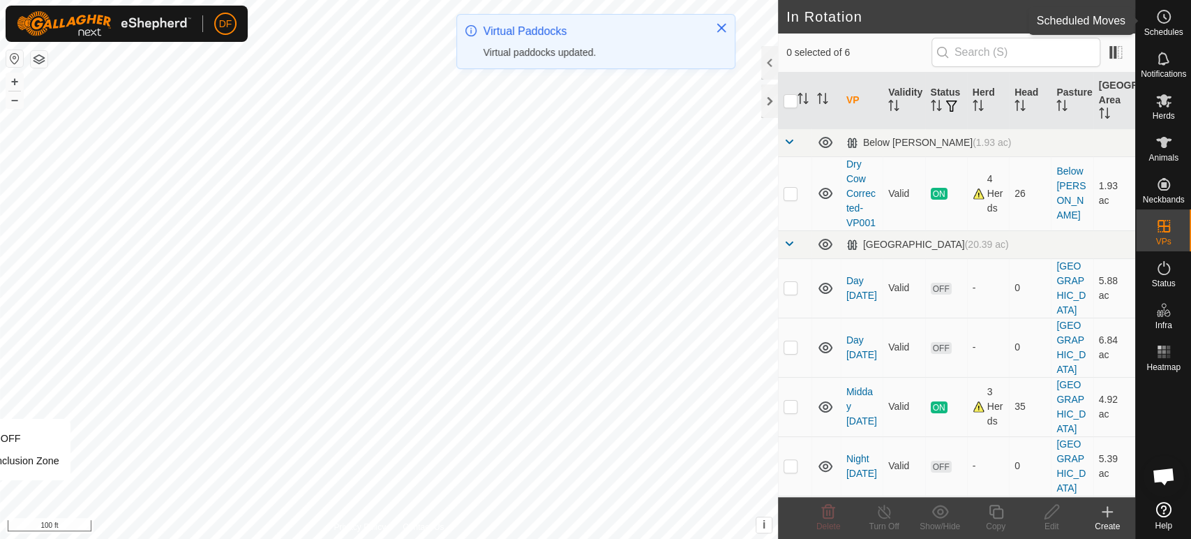
click at [1166, 17] on icon at bounding box center [1163, 16] width 17 height 17
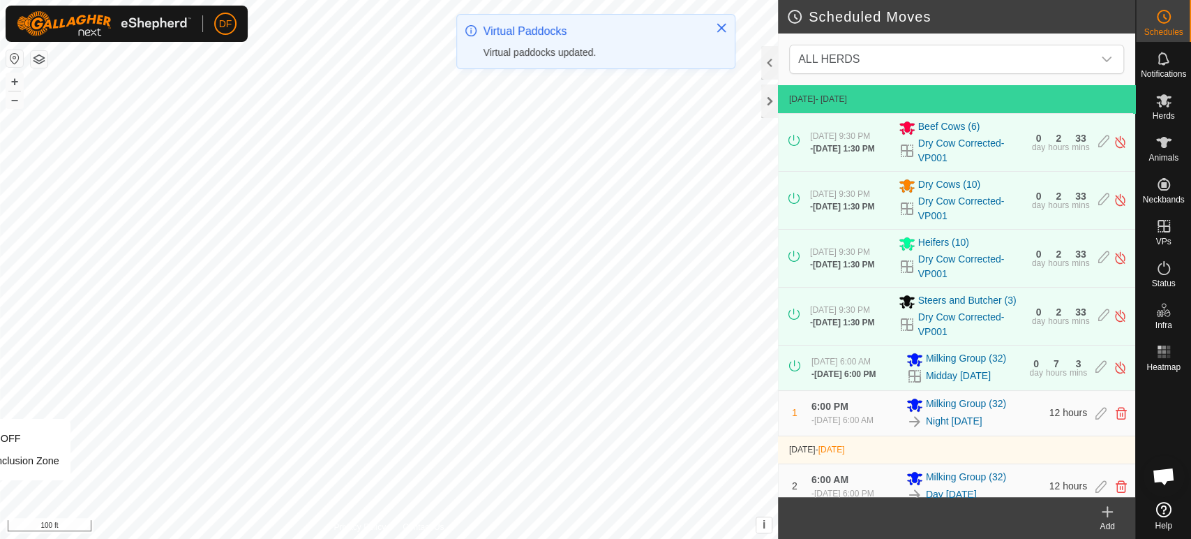
click at [1108, 522] on div "Add" at bounding box center [1107, 526] width 56 height 13
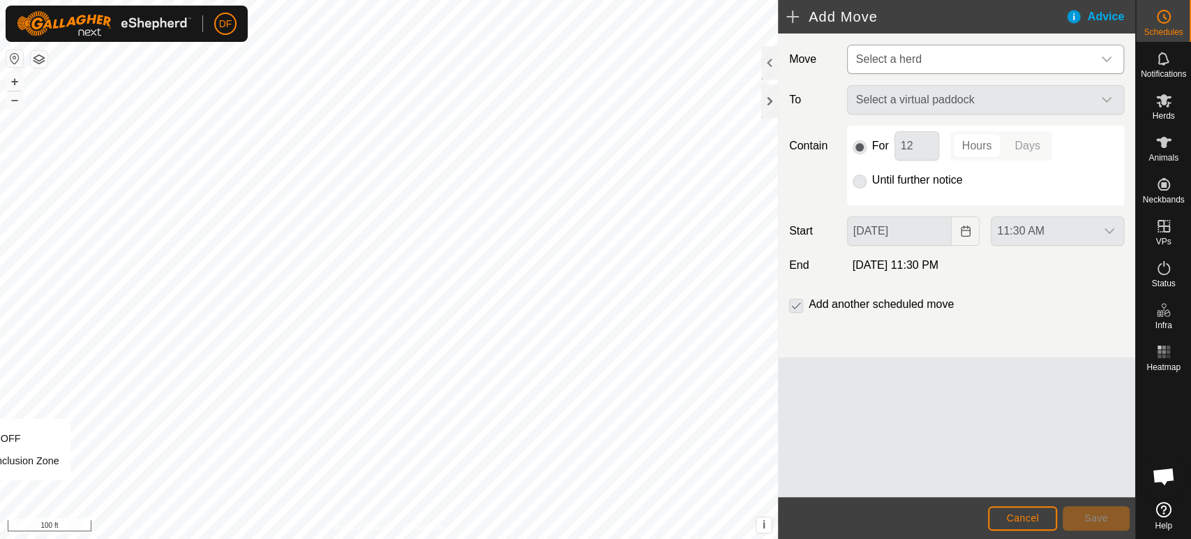
click at [886, 65] on span "Select a herd" at bounding box center [889, 59] width 66 height 12
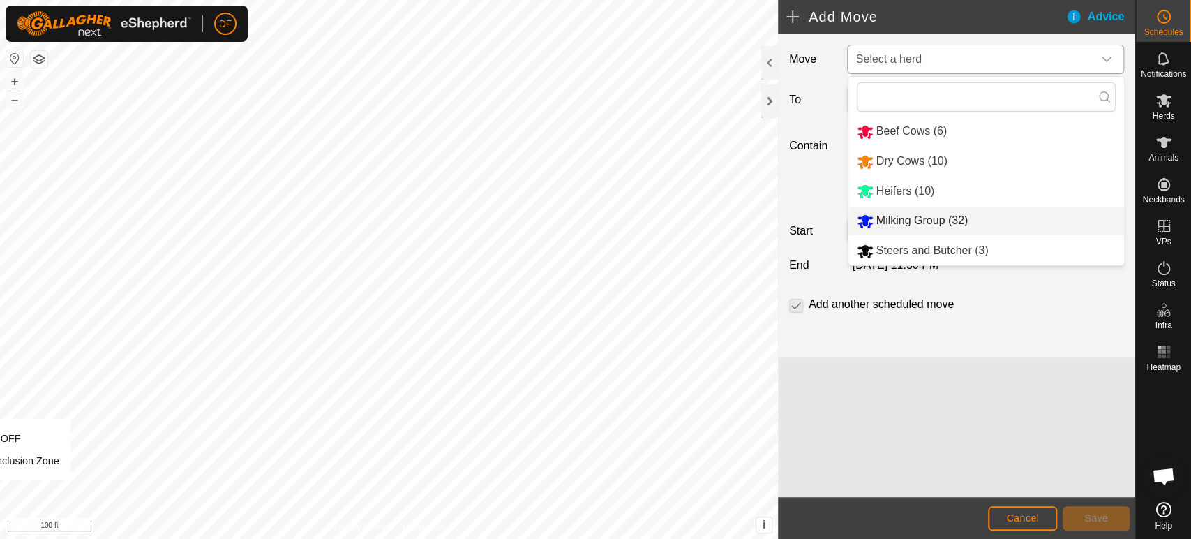
click at [892, 223] on li "Milking Group (32)" at bounding box center [986, 221] width 276 height 29
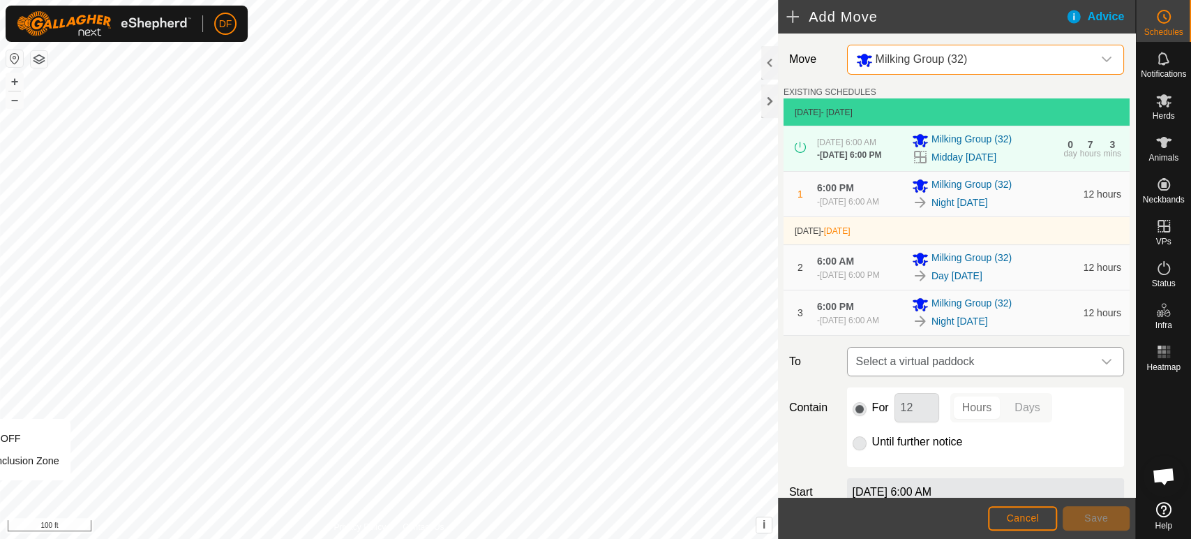
click at [900, 375] on span "Select a virtual paddock" at bounding box center [972, 361] width 242 height 28
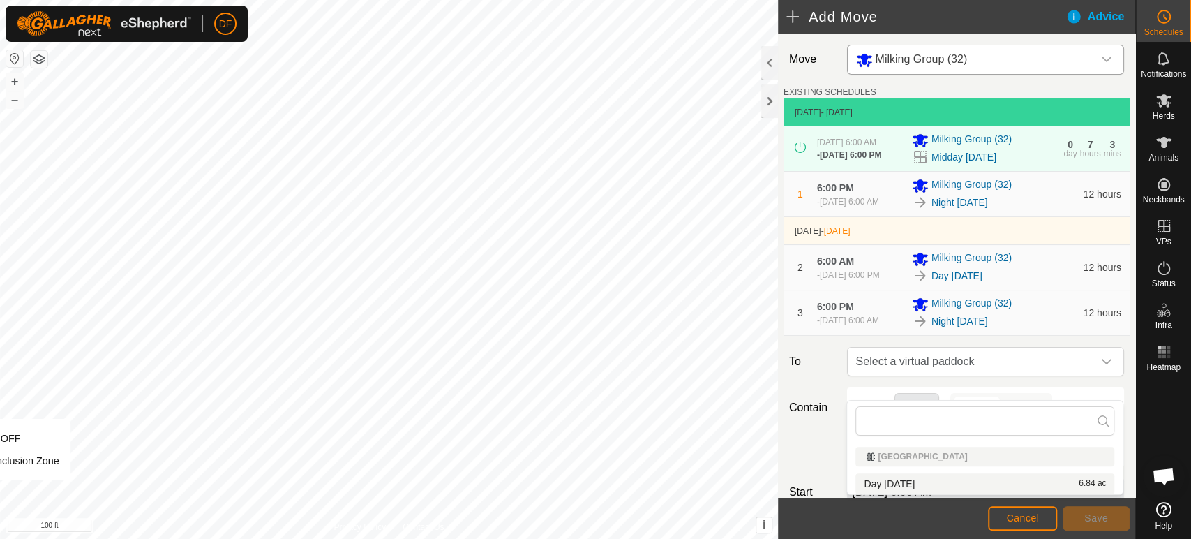
click at [900, 478] on li "Day Sept 12 6.84 ac" at bounding box center [984, 483] width 259 height 21
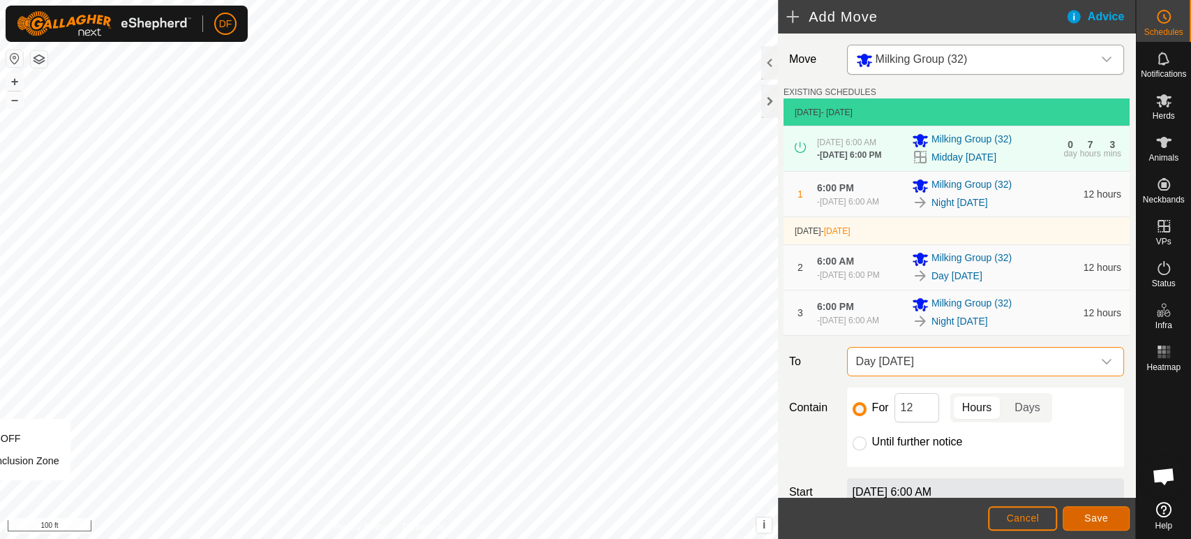
click at [1103, 516] on span "Save" at bounding box center [1096, 517] width 24 height 11
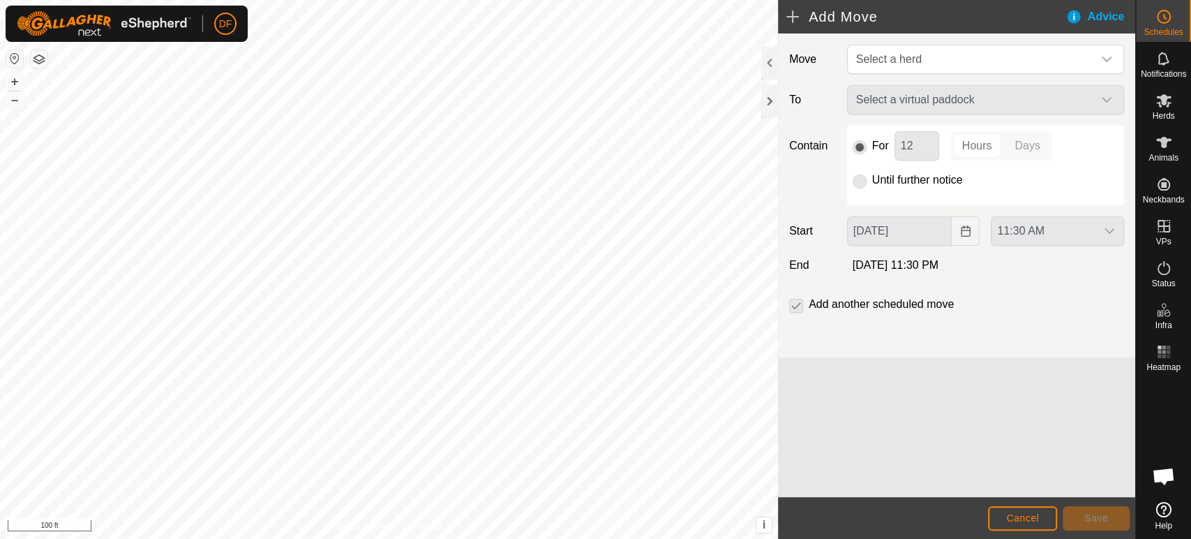
scroll to position [4260, 0]
click at [1159, 477] on span "Open chat" at bounding box center [1163, 477] width 23 height 20
